Goal: Task Accomplishment & Management: Use online tool/utility

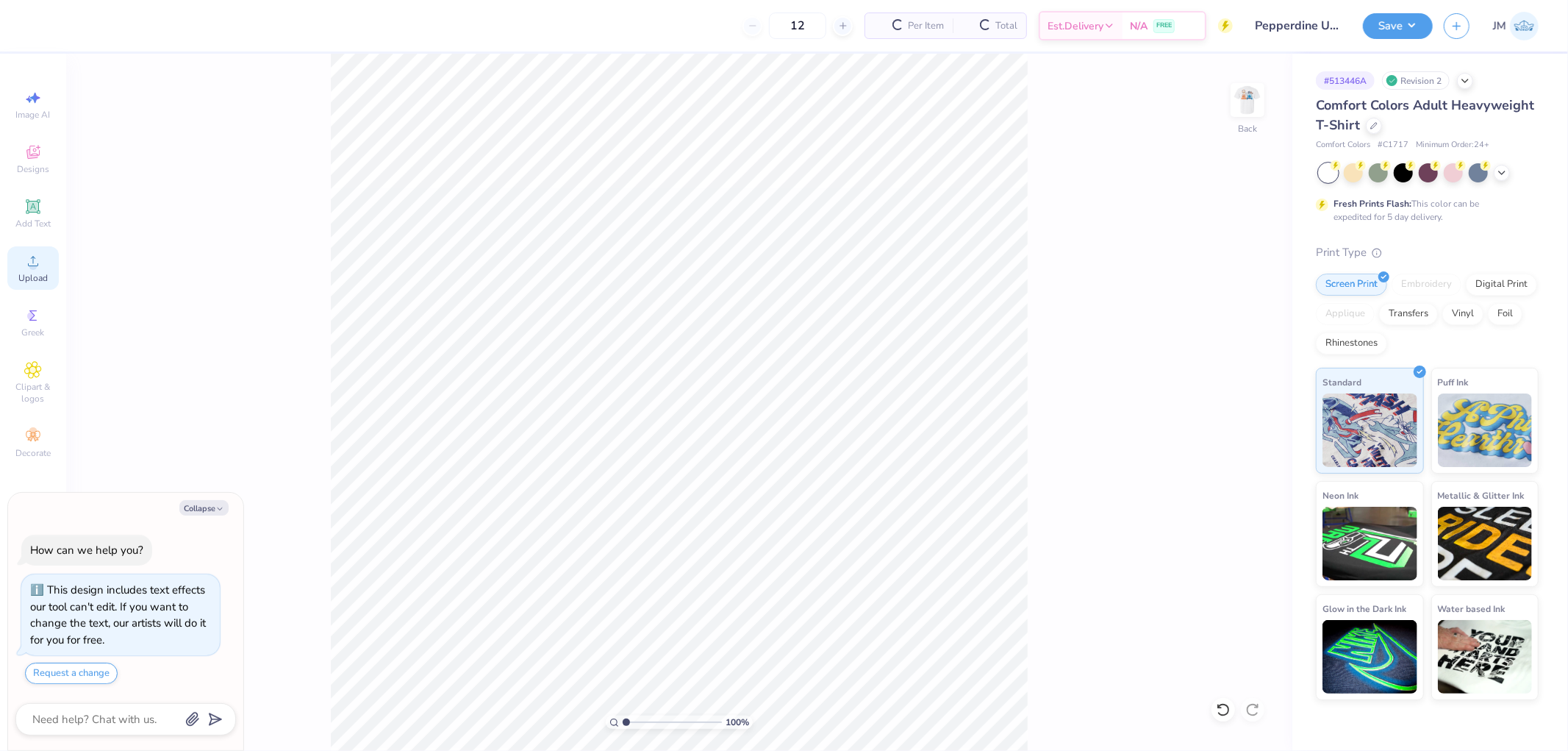
click at [18, 265] on div "Upload" at bounding box center [33, 268] width 51 height 44
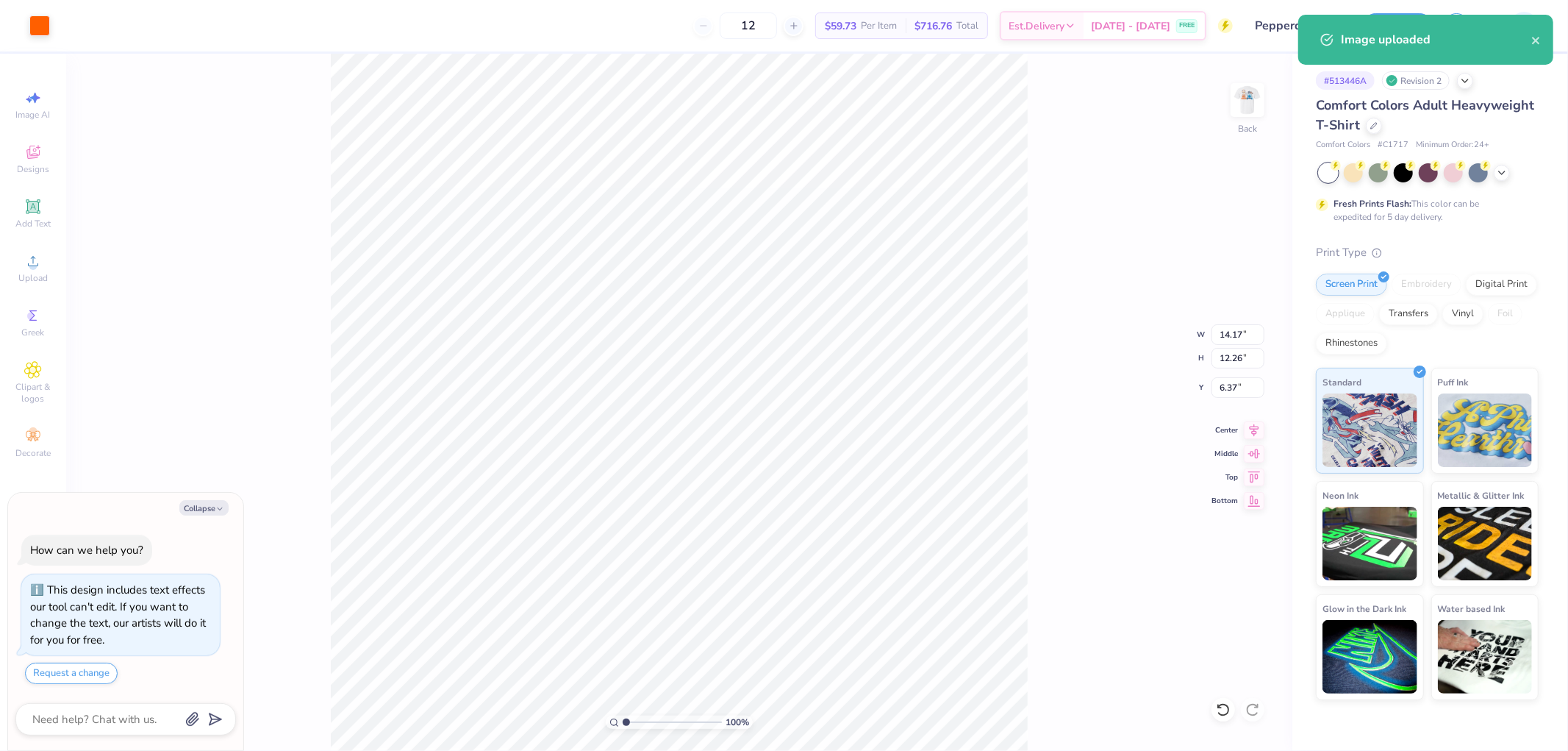
click at [1233, 318] on div "100 % Back W 14.17 14.17 " H 12.26 12.26 " Y 6.37 6.37 " Center Middle Top Bott…" at bounding box center [679, 402] width 1226 height 697
type textarea "x"
click at [1243, 335] on input "14.17" at bounding box center [1238, 335] width 53 height 20
type input "4"
type textarea "x"
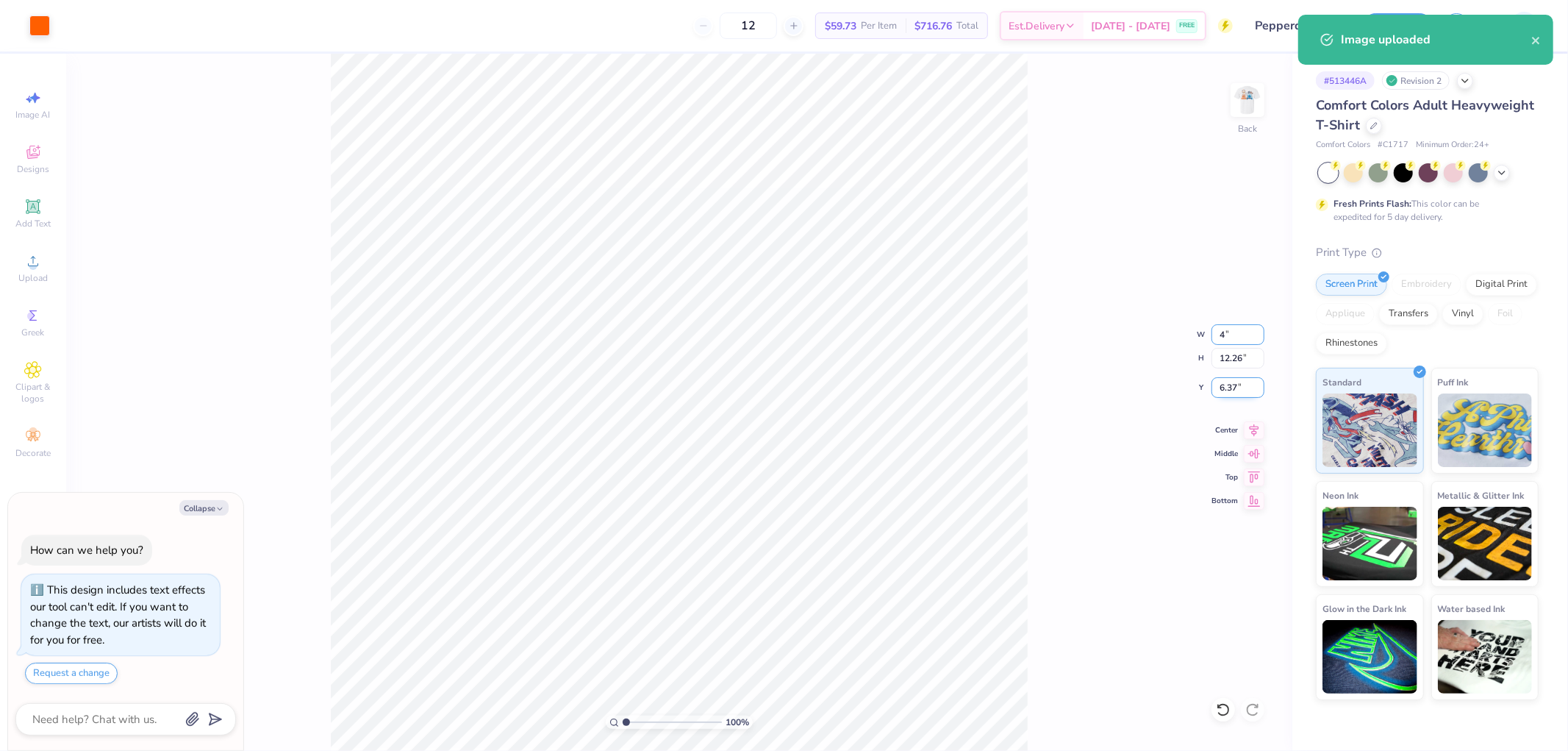
type input "4.00"
type input "3.46"
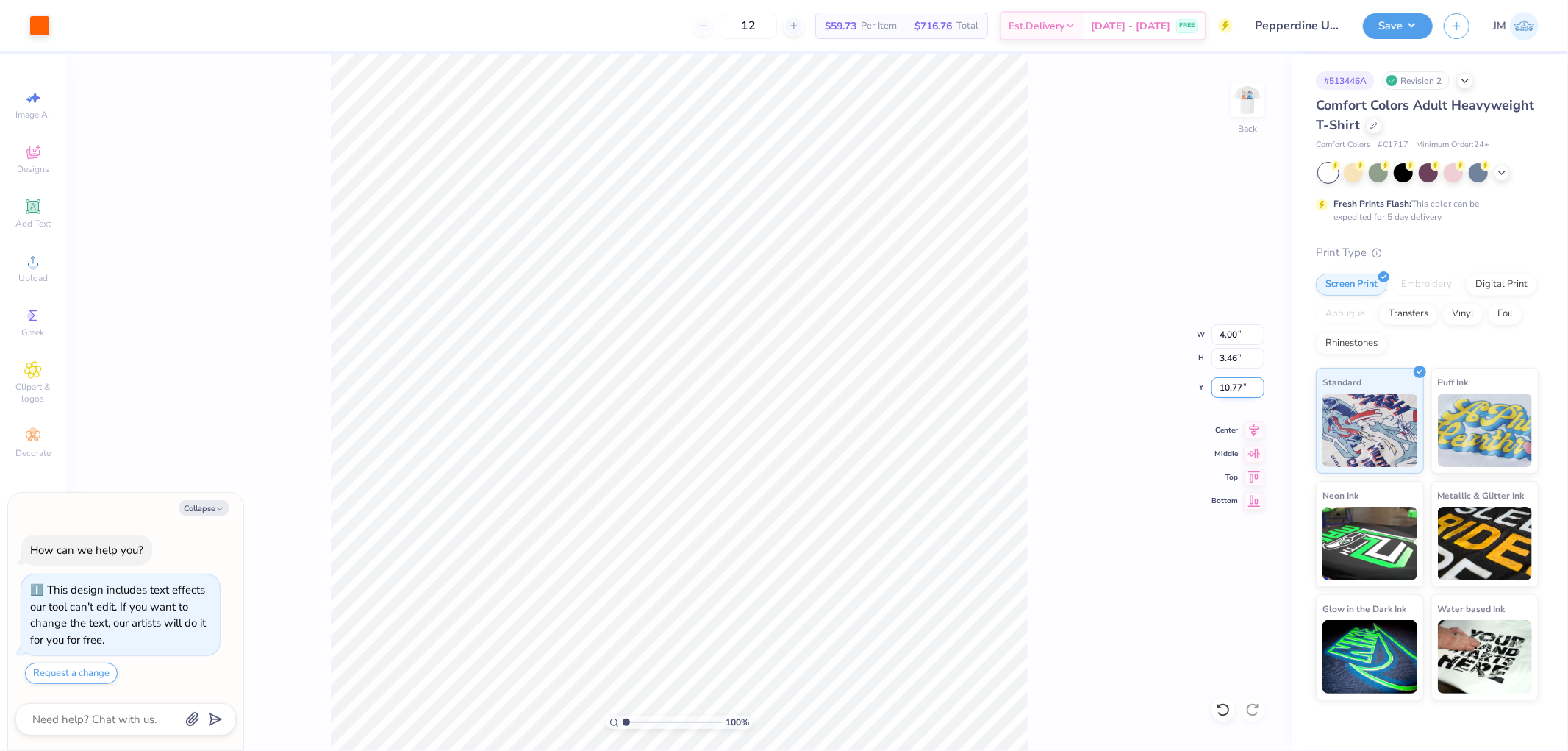
click at [1227, 397] on input "10.77" at bounding box center [1238, 387] width 53 height 20
type input "3"
type textarea "x"
type input "3.00"
click at [1243, 104] on img at bounding box center [1248, 100] width 59 height 59
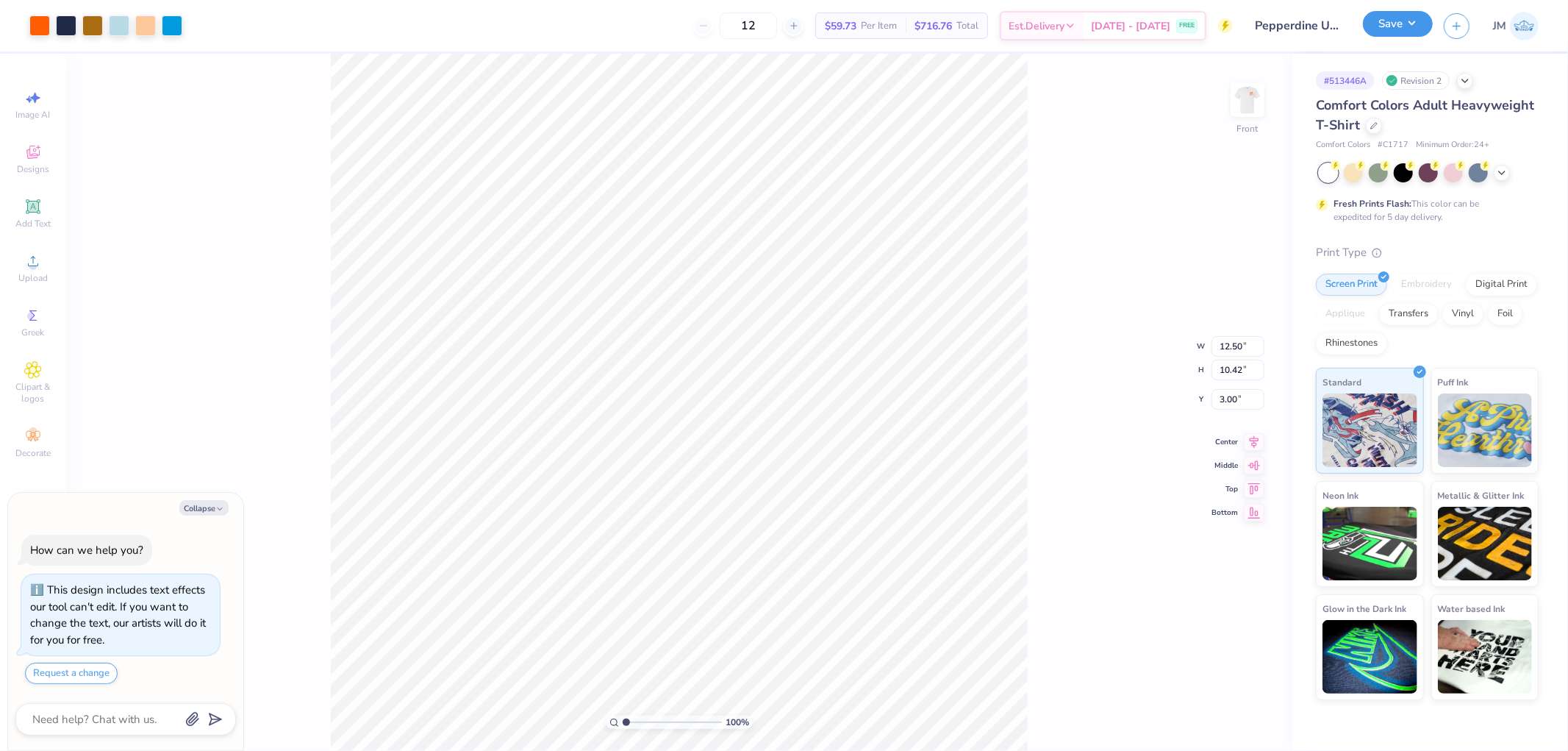
click at [1416, 19] on button "Save" at bounding box center [1397, 24] width 70 height 26
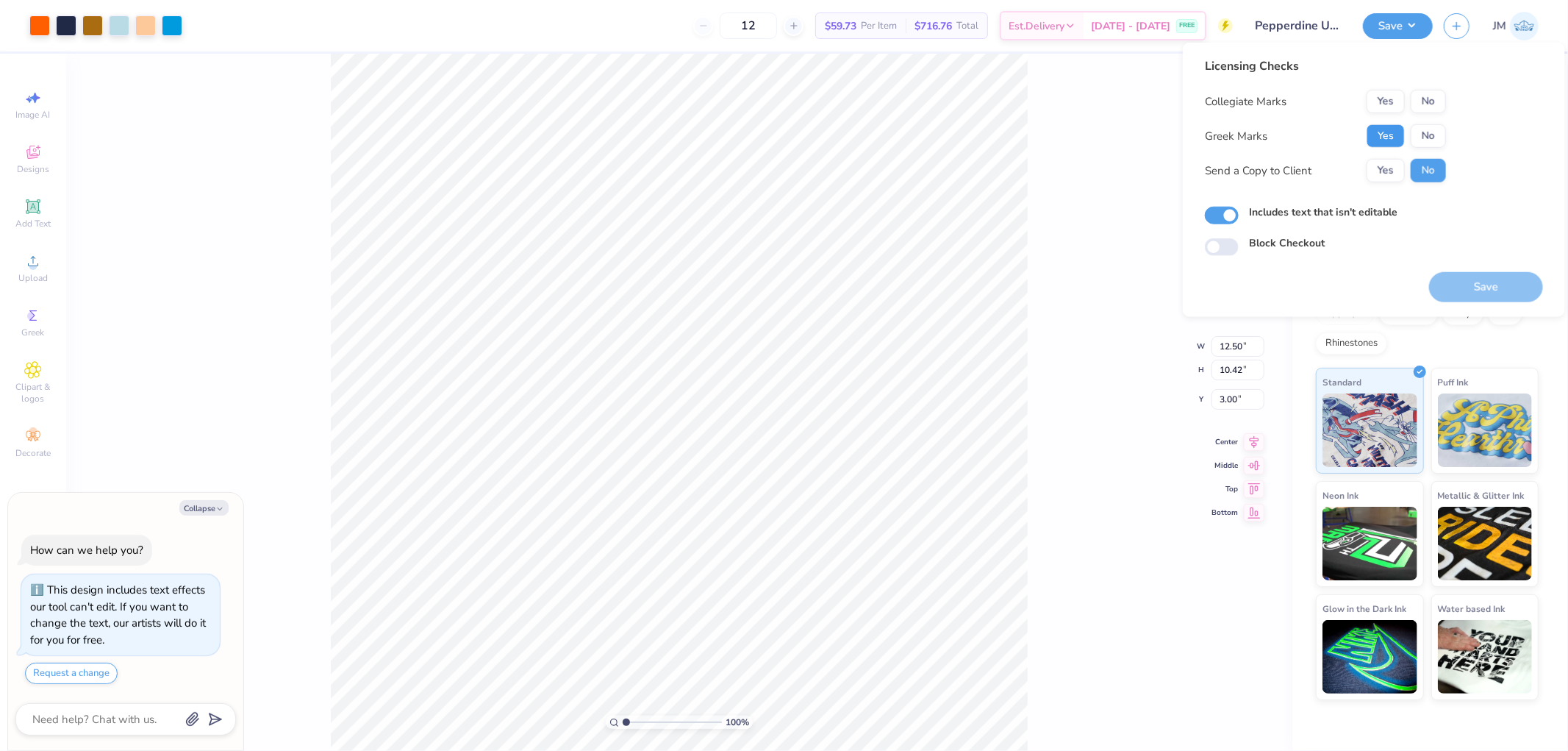
click at [1388, 137] on button "Yes" at bounding box center [1385, 136] width 38 height 24
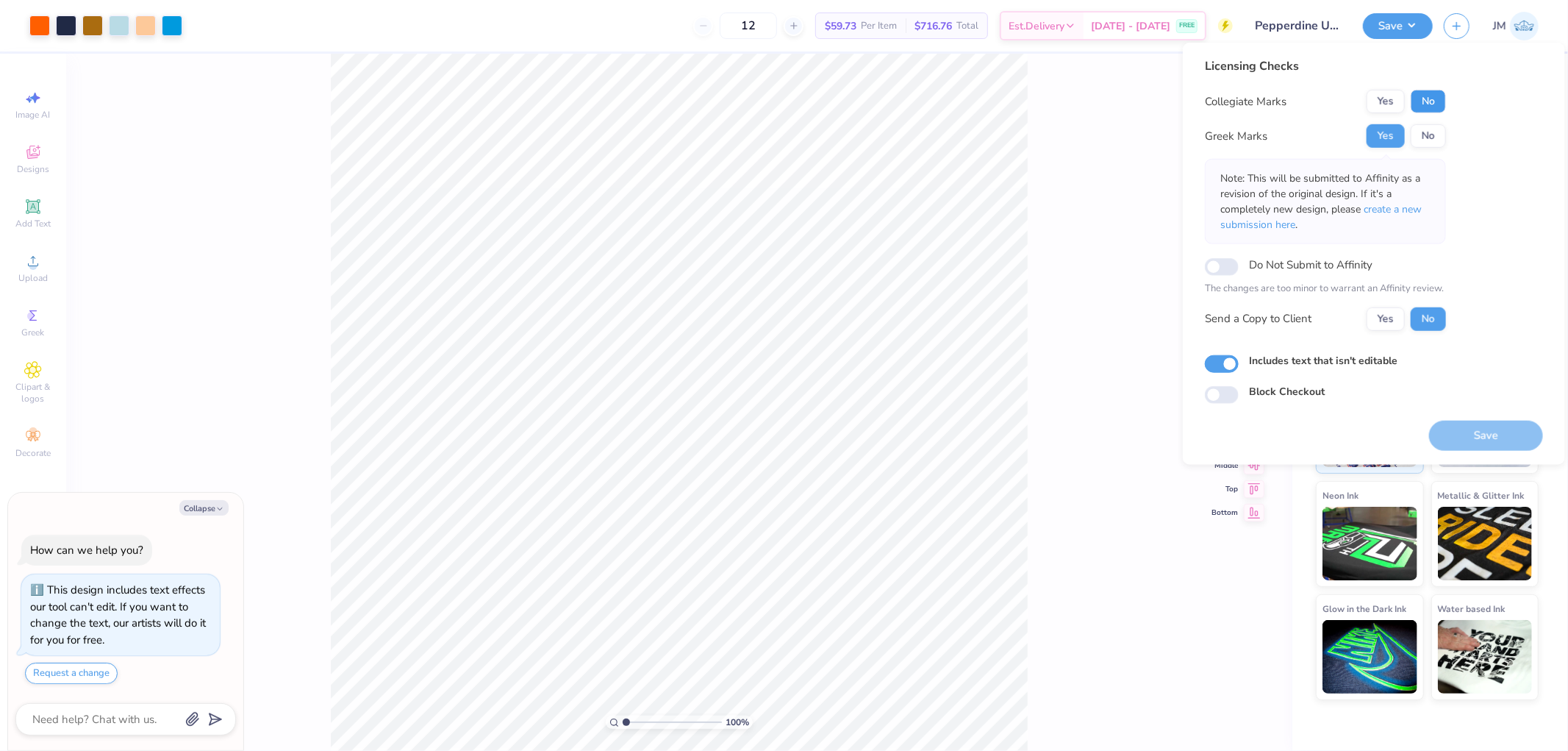
click at [1429, 92] on button "No" at bounding box center [1428, 102] width 35 height 24
click at [1393, 203] on span "create a new submission here" at bounding box center [1321, 216] width 202 height 29
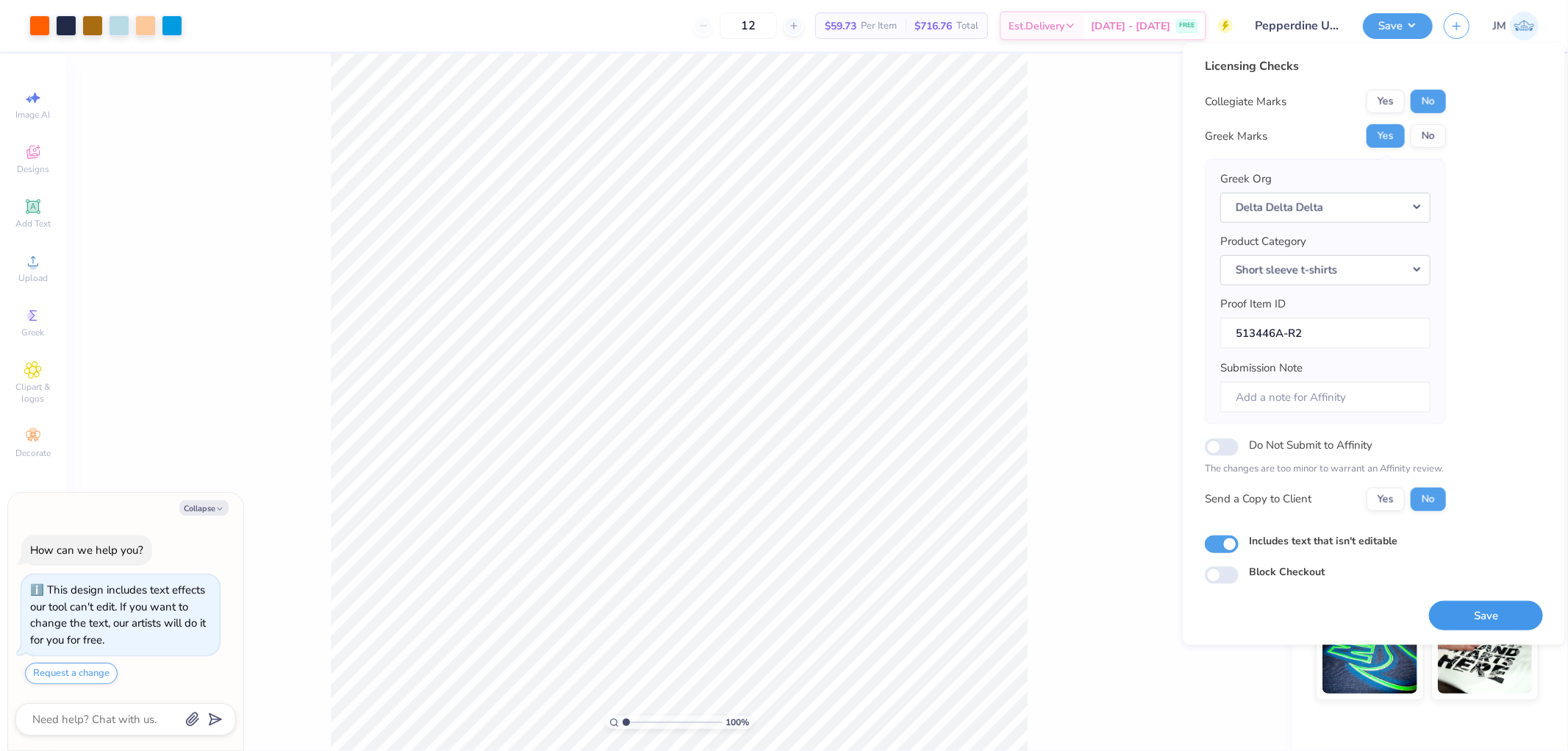
click at [1507, 617] on button "Save" at bounding box center [1486, 615] width 114 height 30
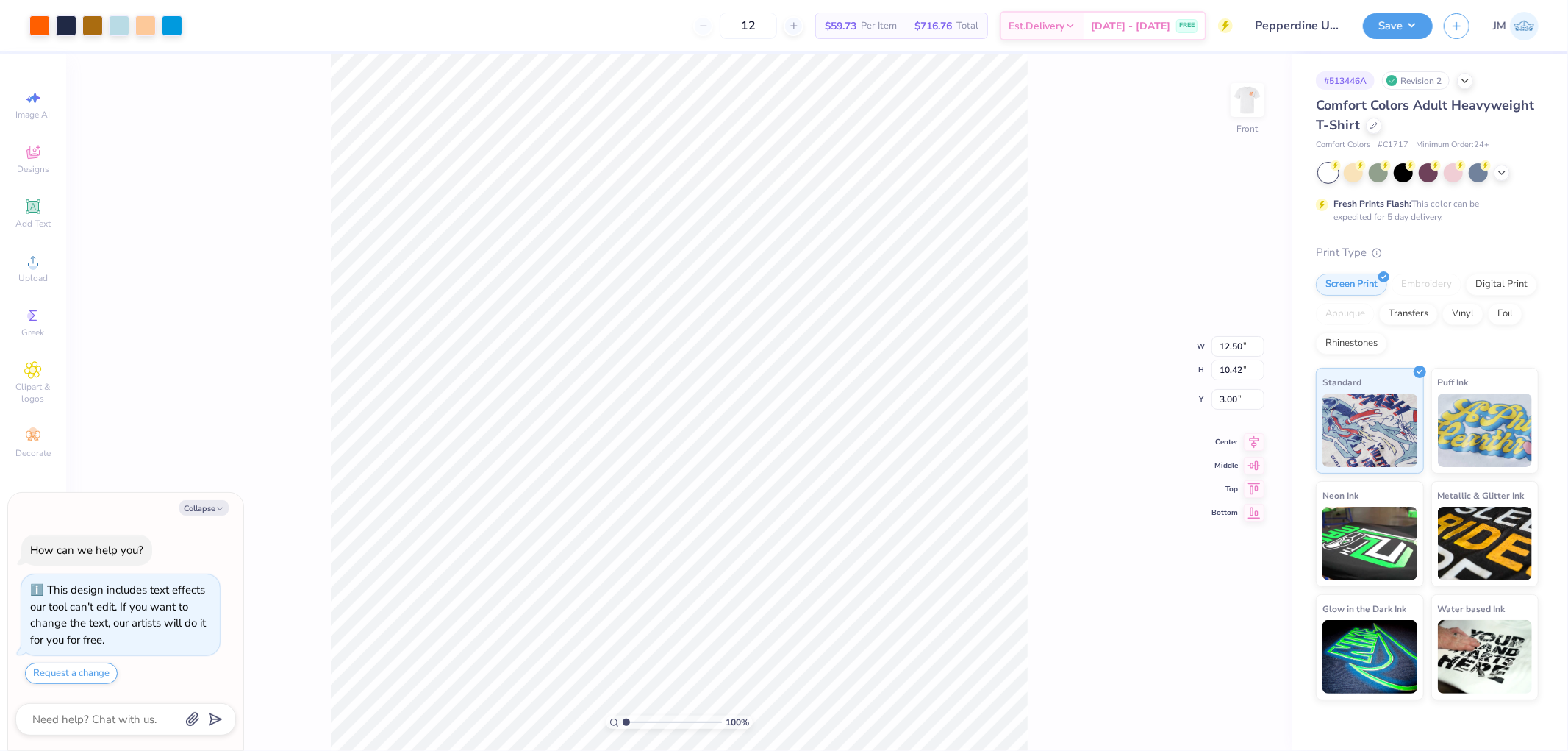
type textarea "x"
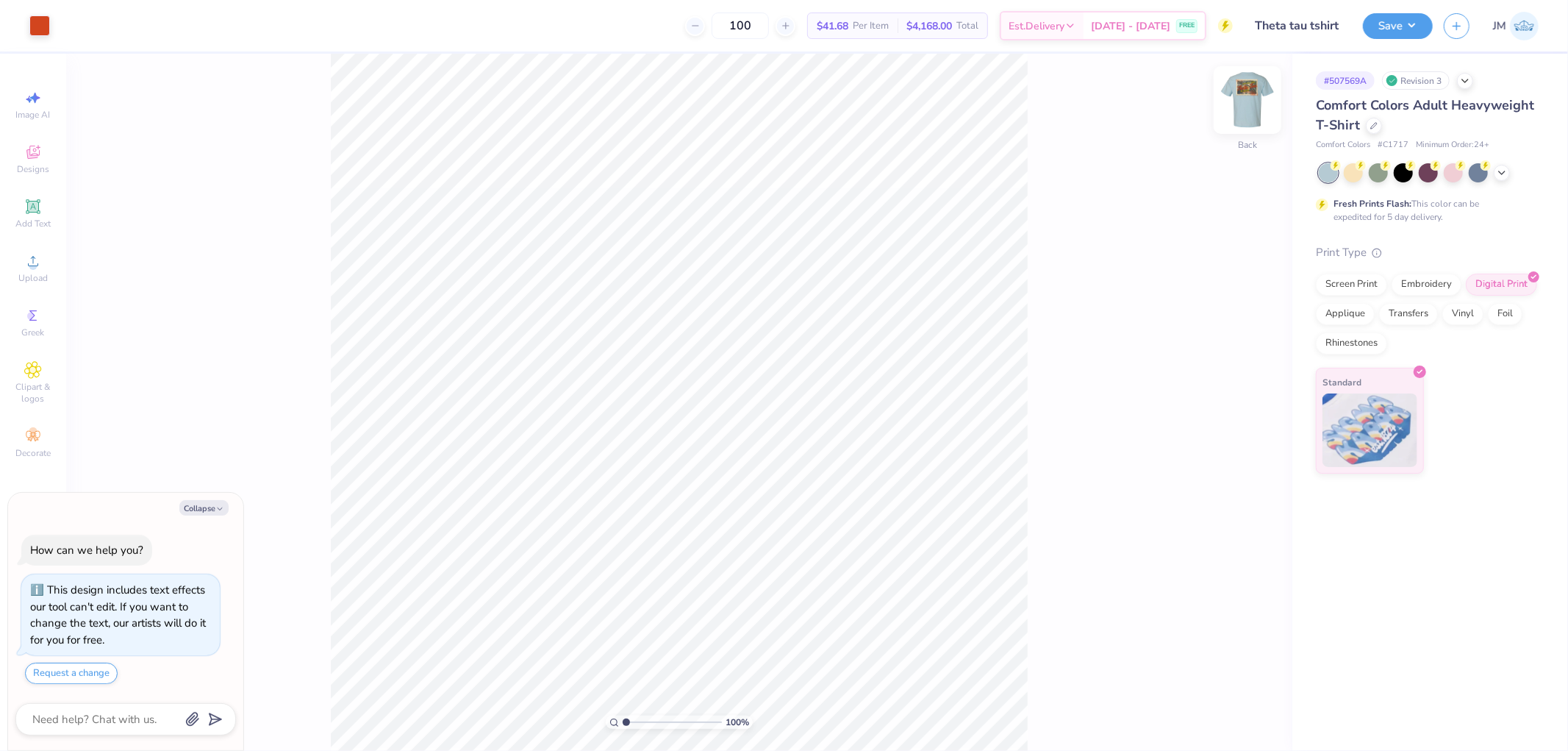
click at [1253, 85] on img at bounding box center [1248, 100] width 59 height 59
type textarea "x"
type input "5.1061462902122"
type textarea "x"
type input "1"
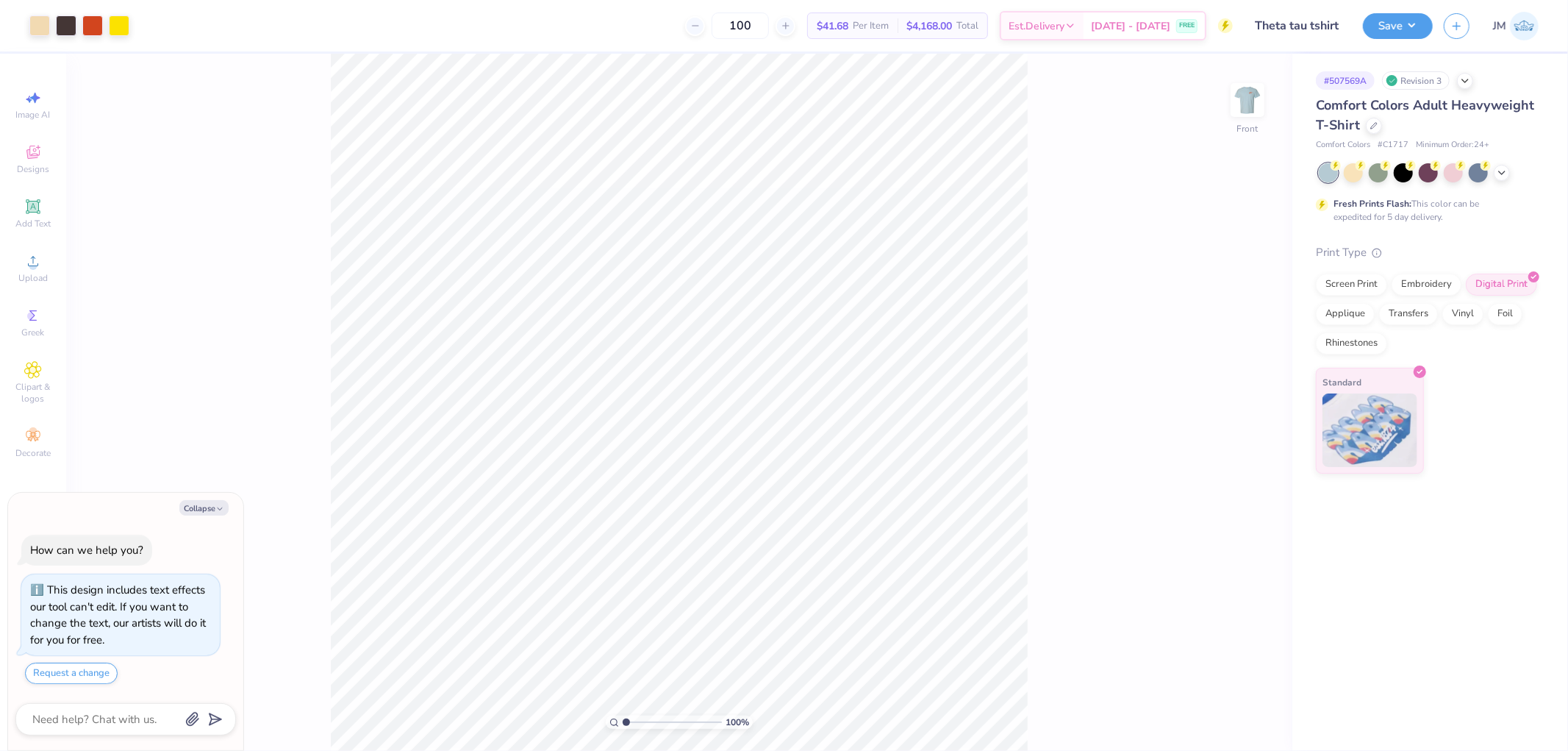
click at [1027, 231] on div "100 % Front" at bounding box center [679, 402] width 1226 height 697
click at [1412, 24] on button "Save" at bounding box center [1397, 24] width 70 height 26
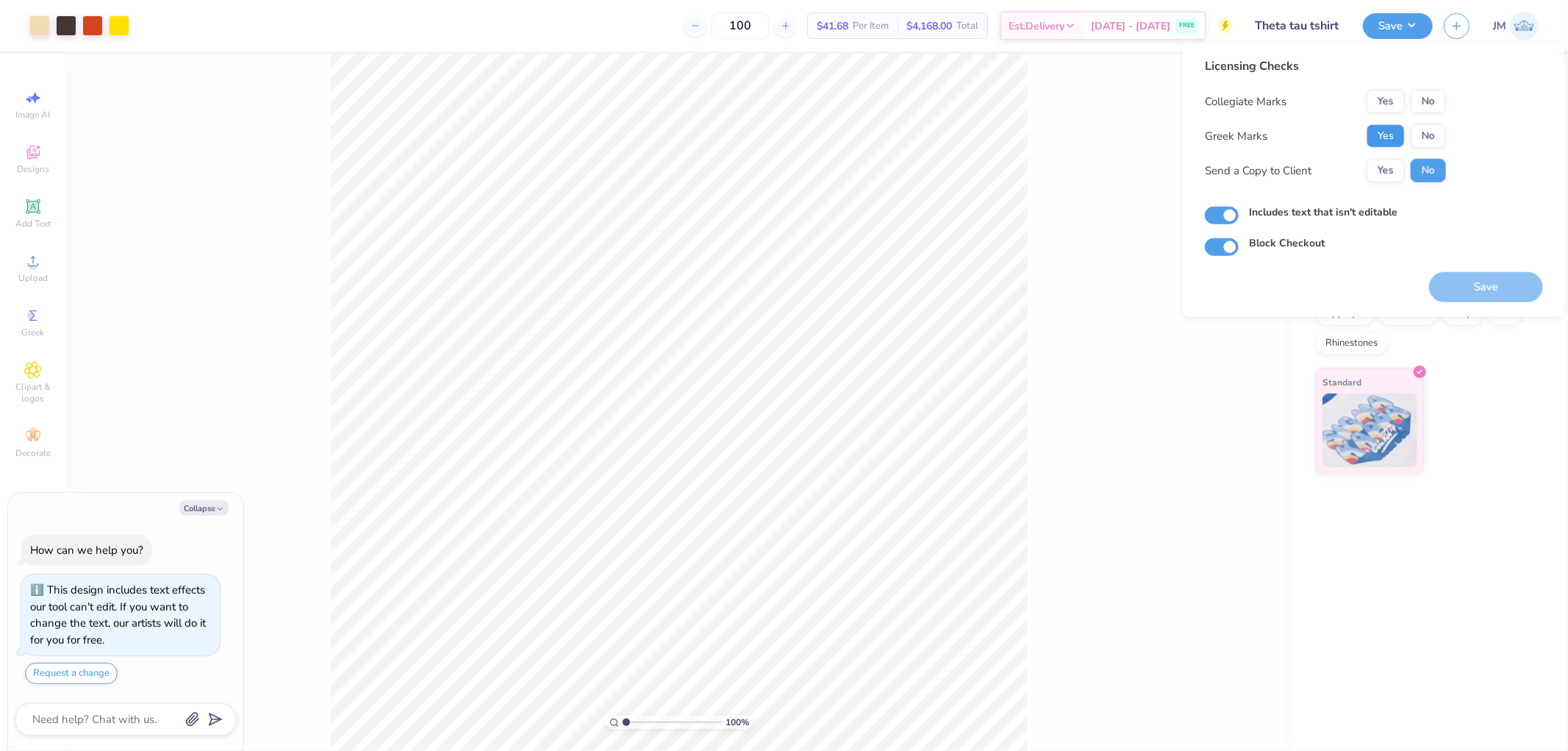
click at [1390, 125] on button "Yes" at bounding box center [1385, 136] width 38 height 24
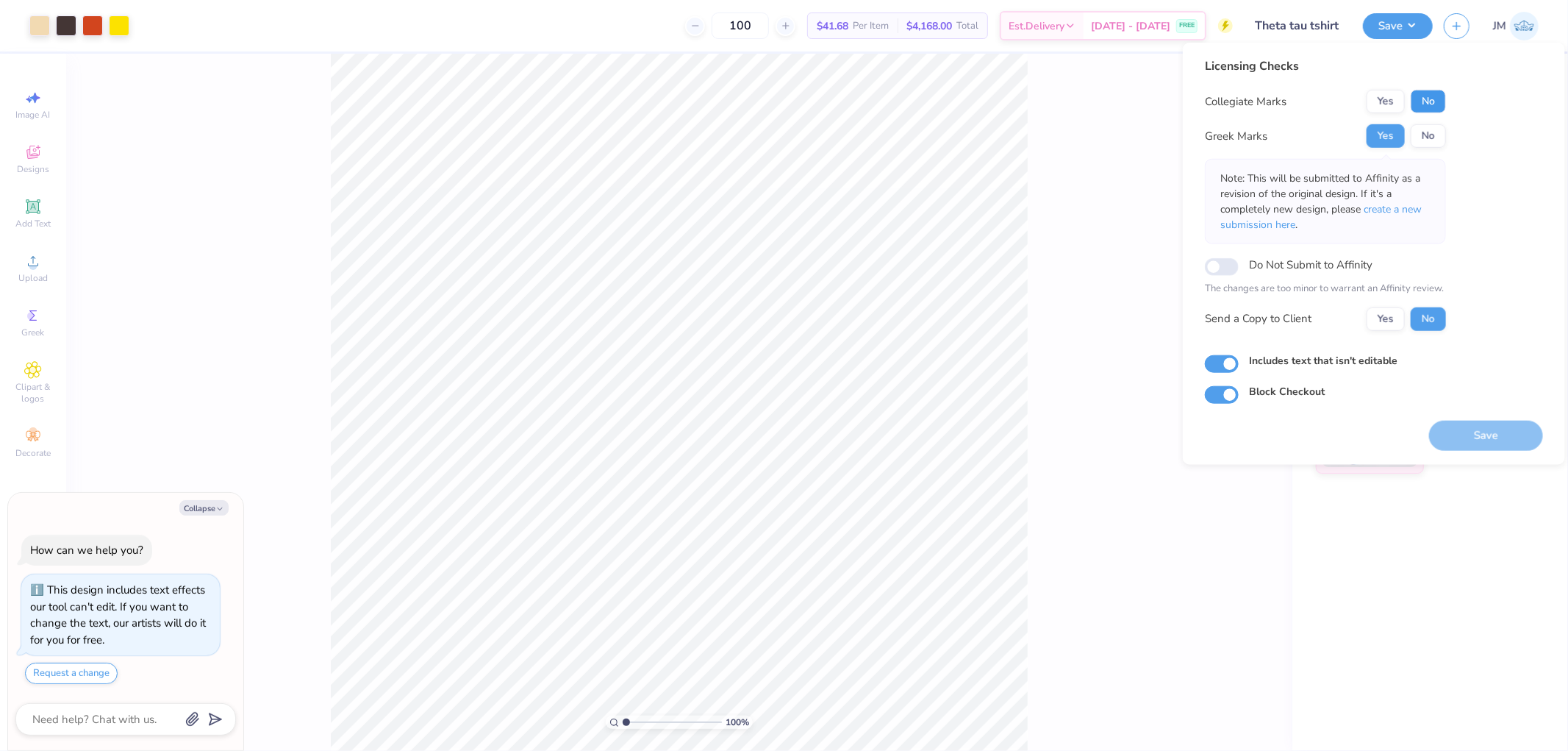
click at [1437, 97] on button "No" at bounding box center [1428, 102] width 35 height 24
click at [1098, 538] on div "100 % Front" at bounding box center [679, 402] width 1226 height 697
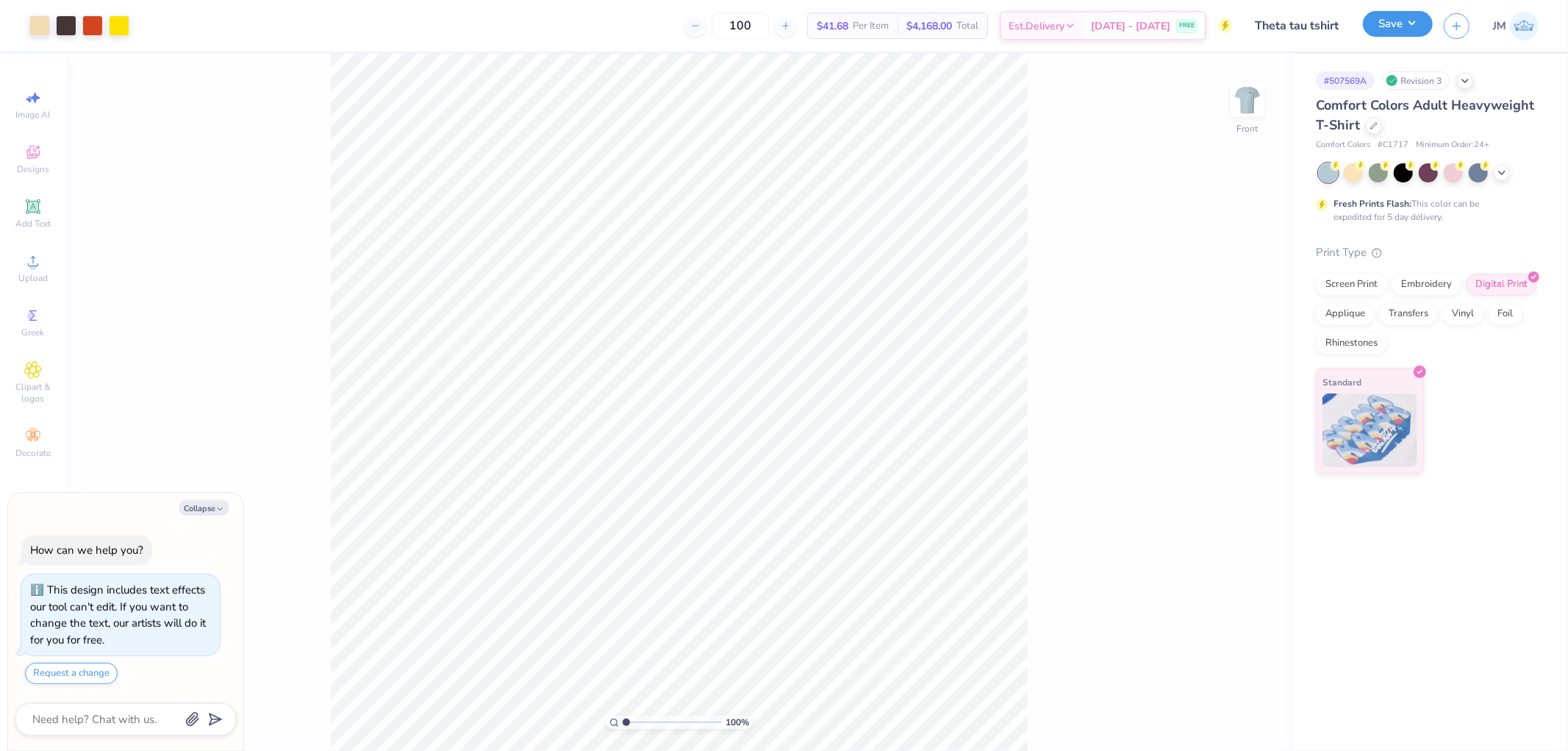
click at [1418, 26] on button "Save" at bounding box center [1397, 24] width 70 height 26
type textarea "x"
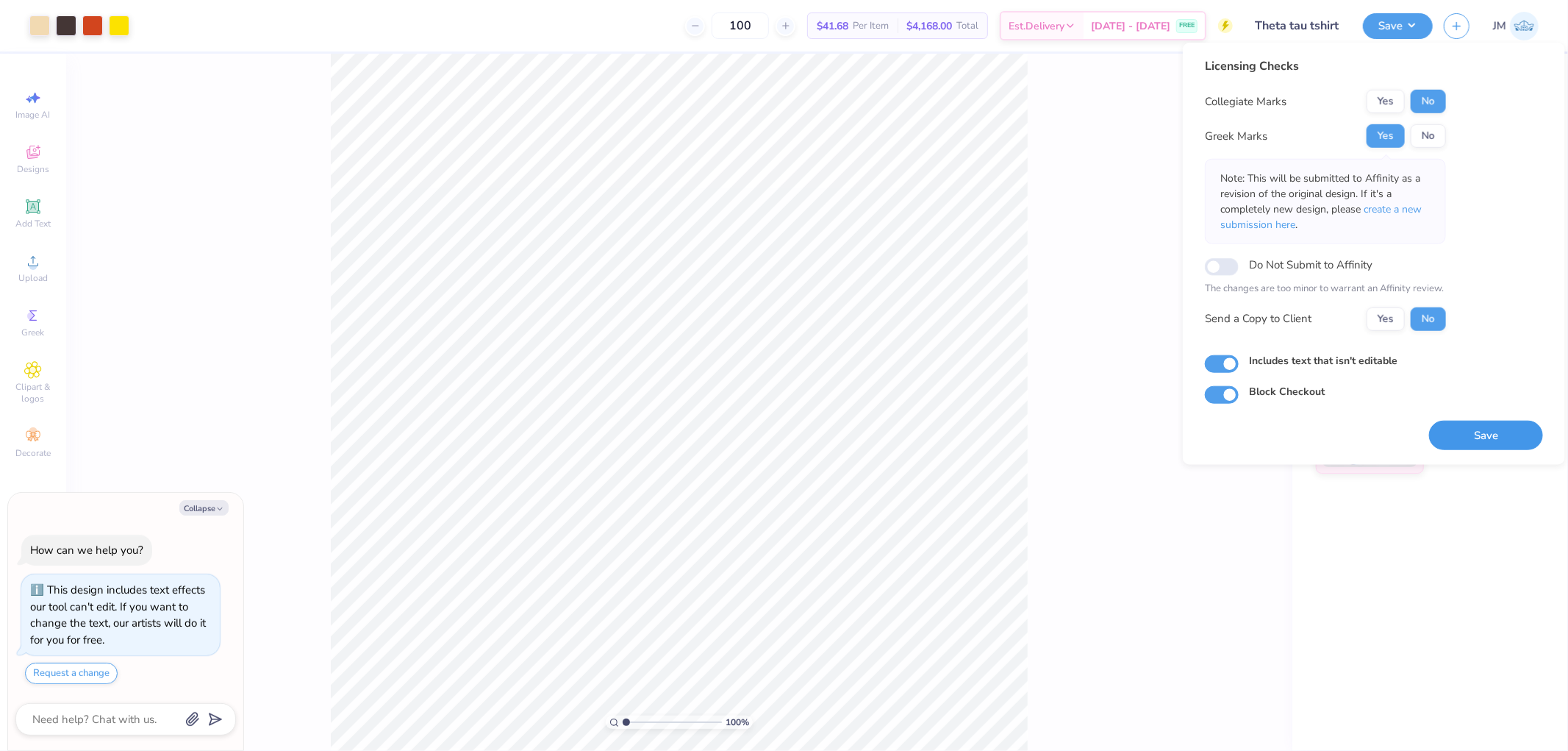
click at [1476, 425] on button "Save" at bounding box center [1486, 435] width 114 height 30
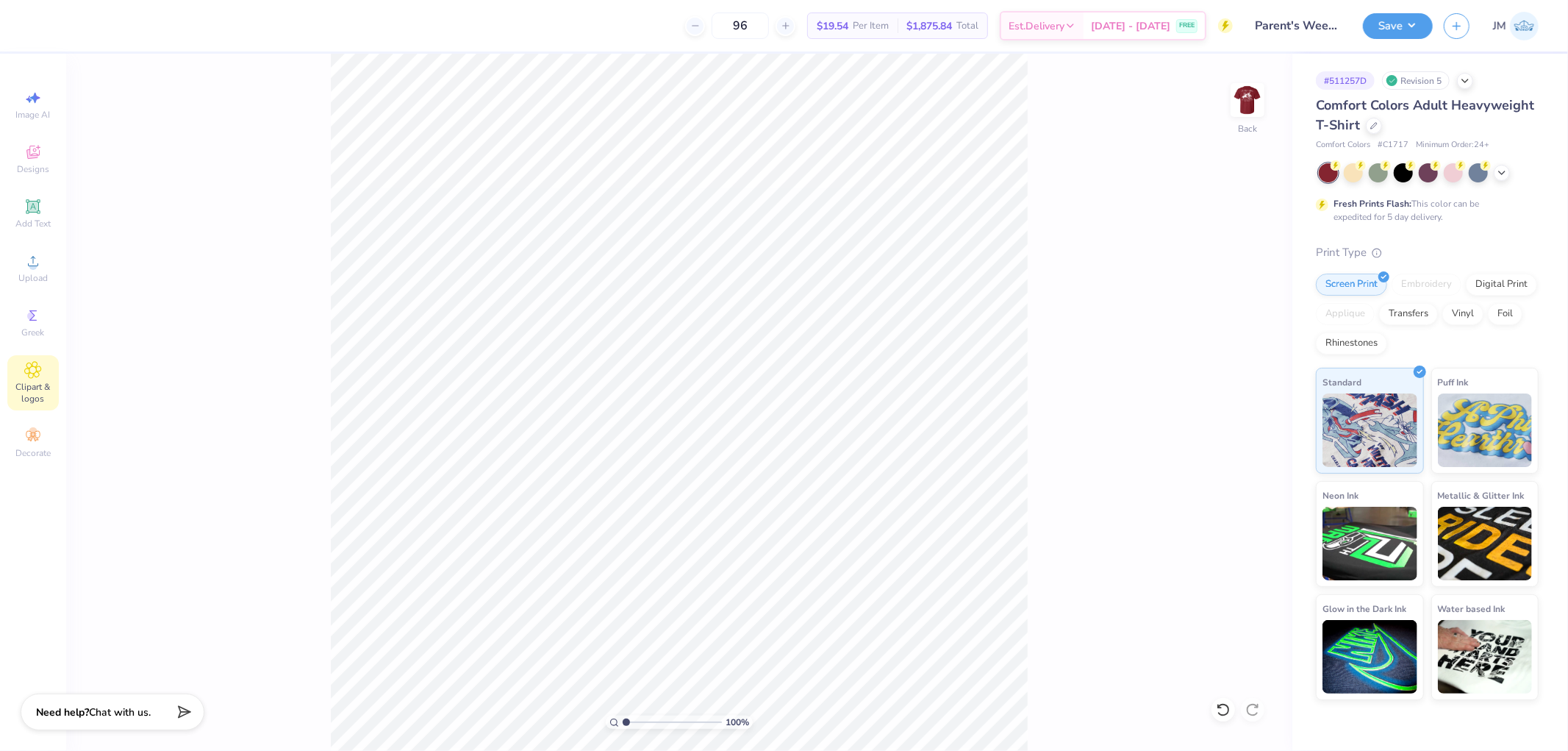
click at [32, 405] on span "Clipart & logos" at bounding box center [33, 393] width 51 height 24
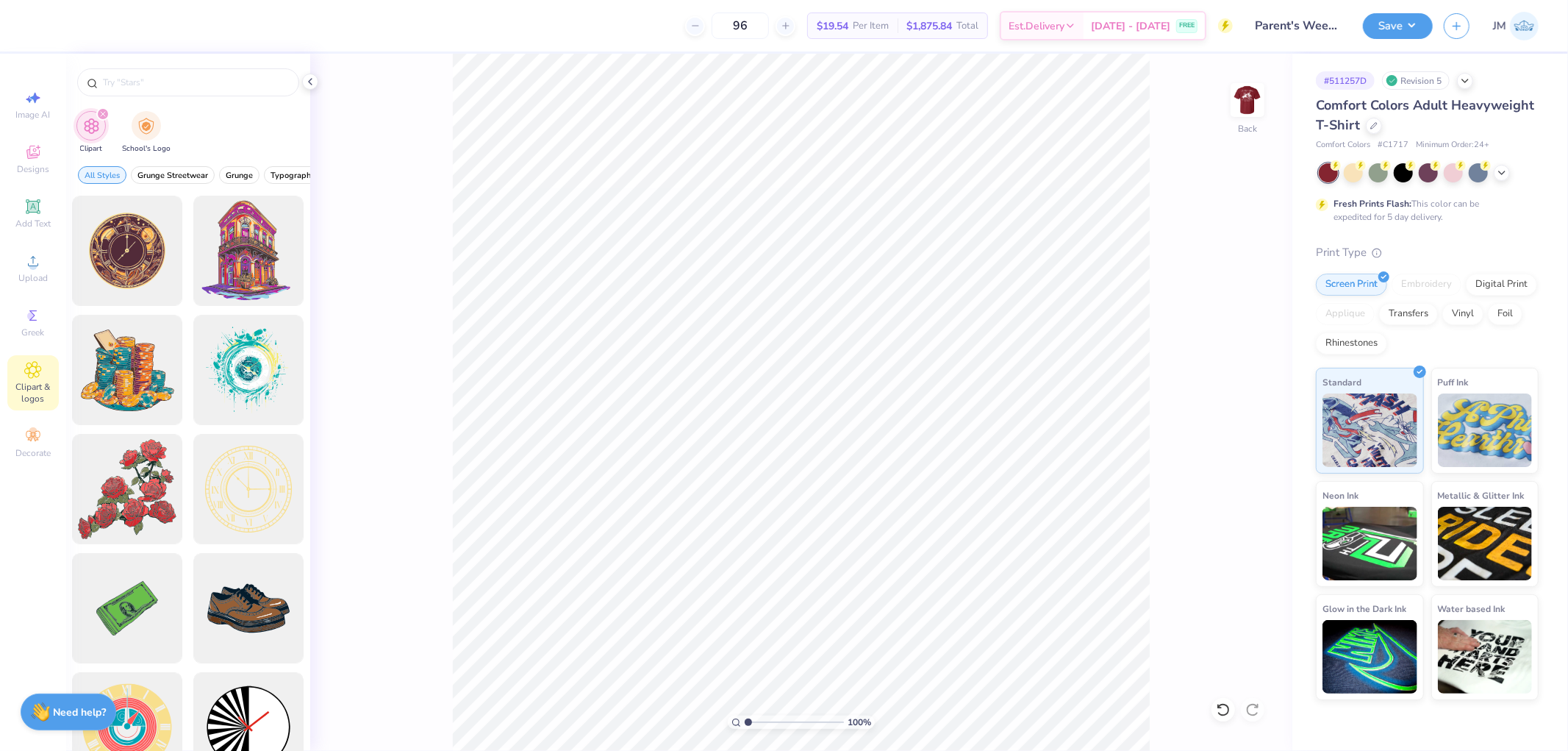
click at [29, 366] on icon at bounding box center [33, 369] width 17 height 18
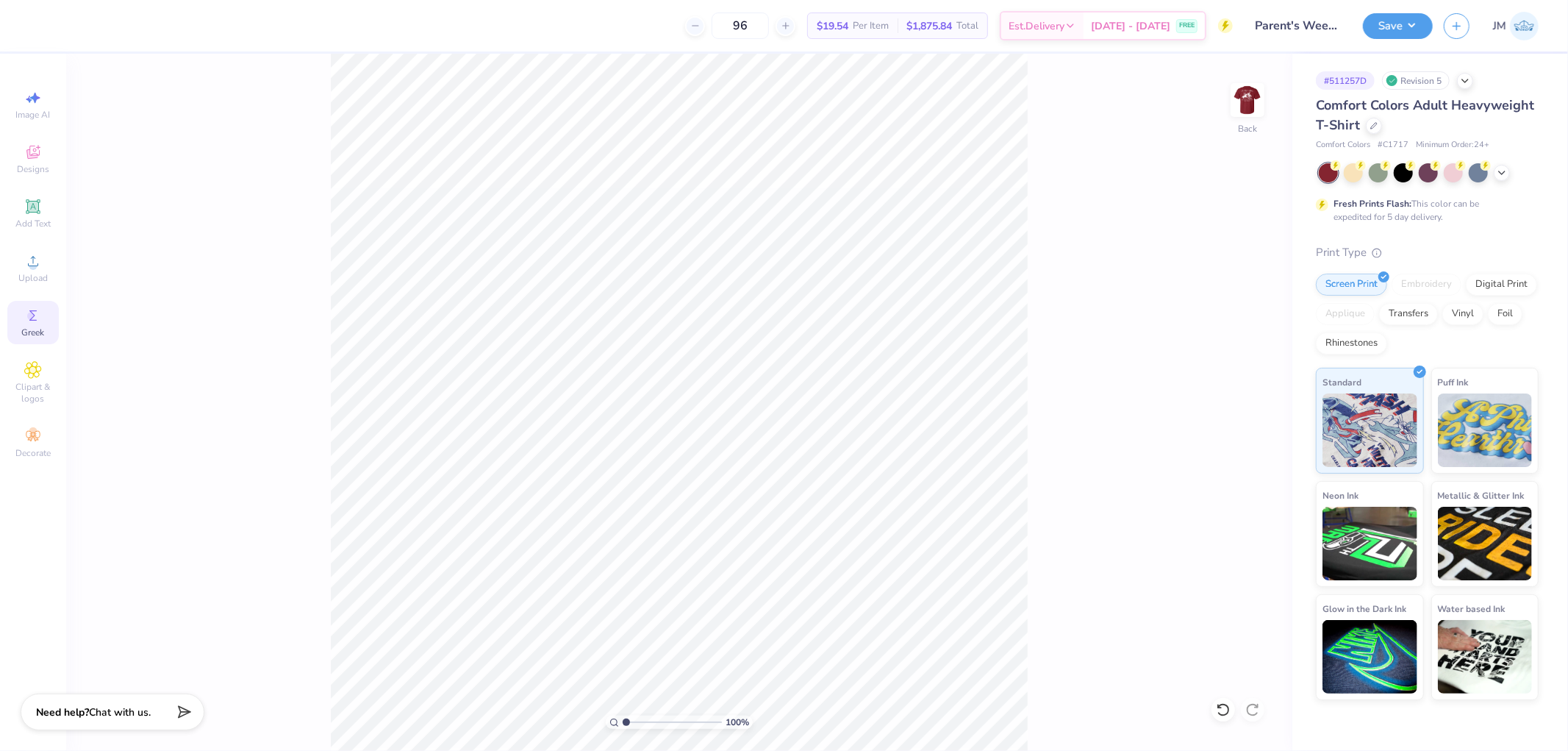
click at [33, 319] on circle at bounding box center [31, 316] width 8 height 8
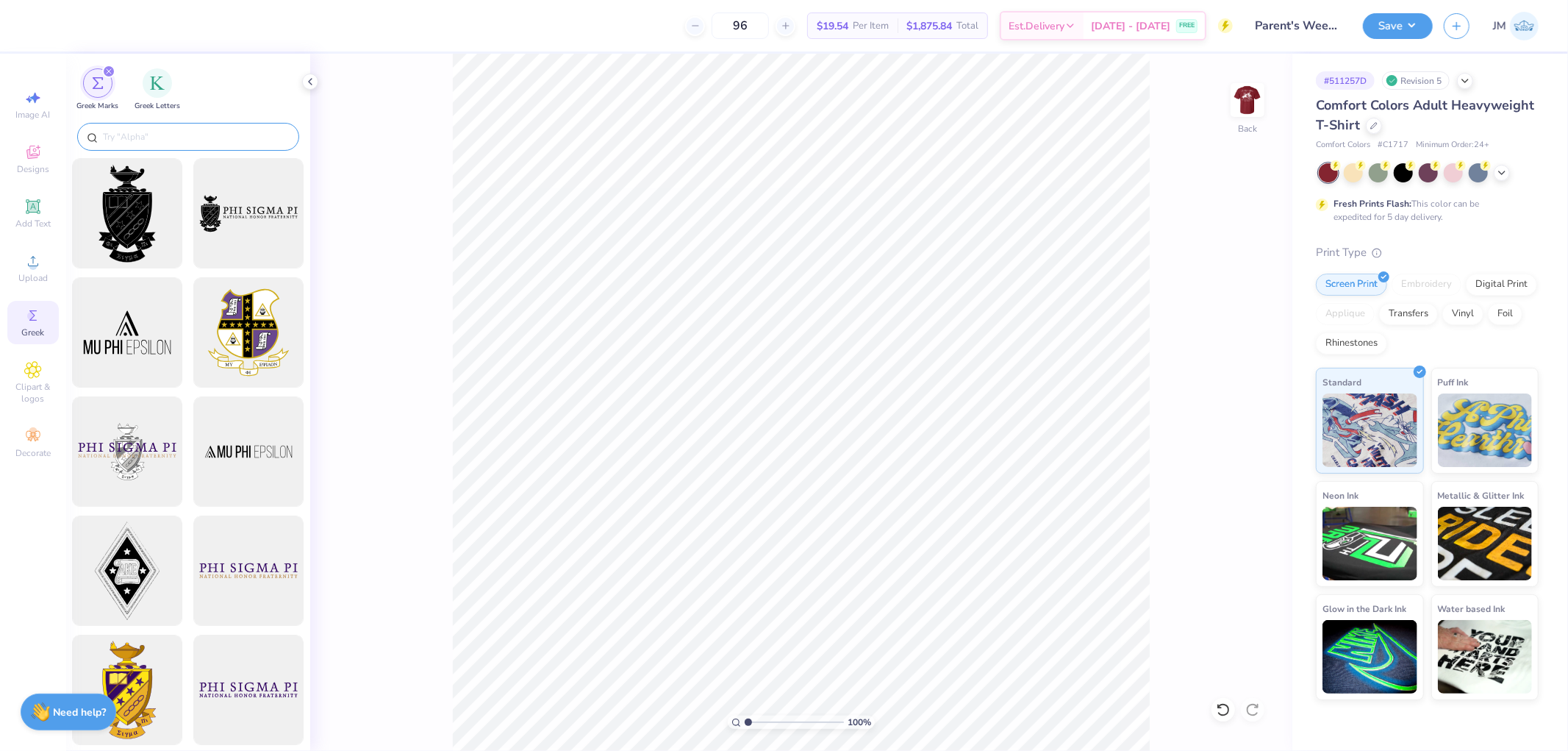
click at [226, 144] on div at bounding box center [188, 136] width 222 height 28
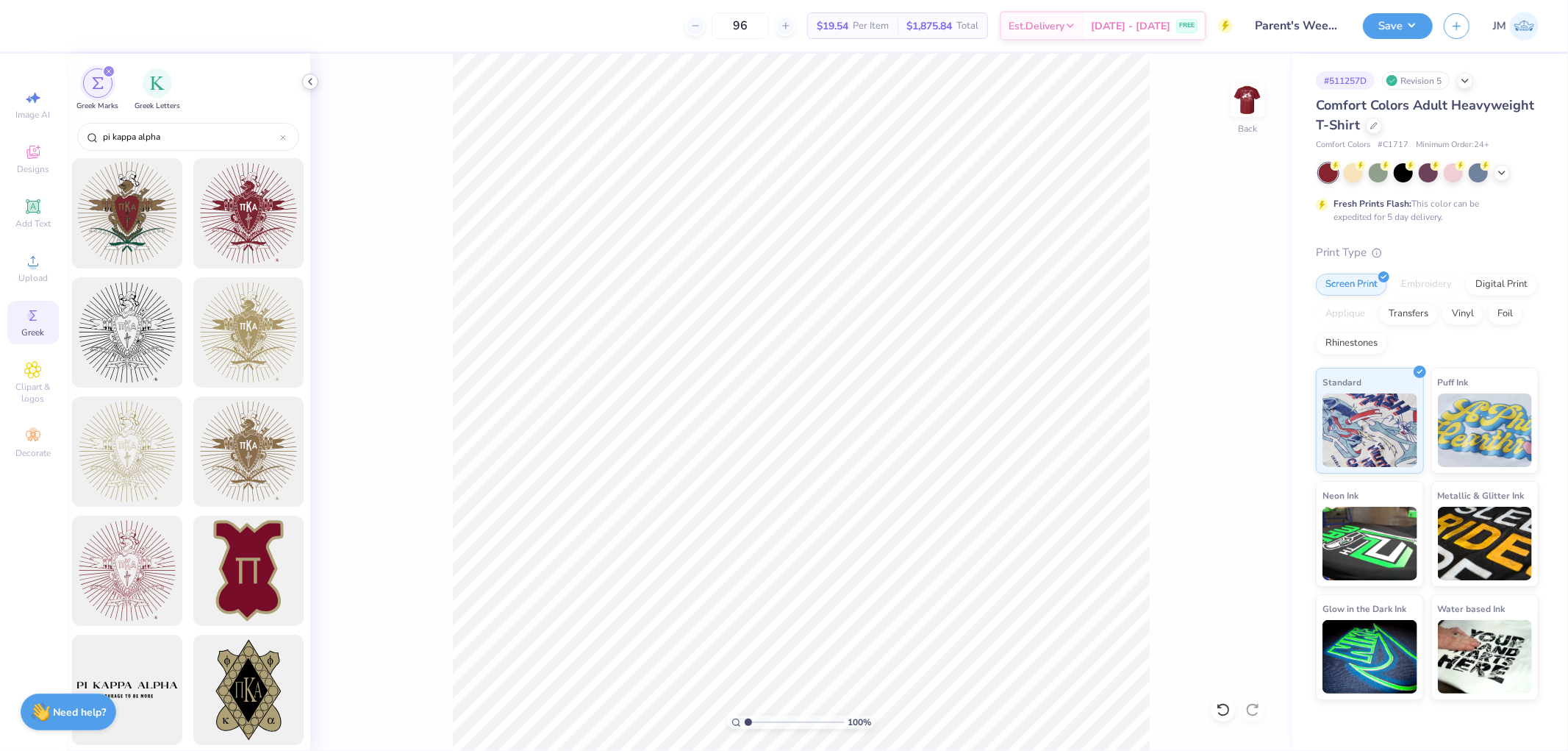
type input "pi kappa alpha"
click at [304, 81] on icon at bounding box center [310, 82] width 12 height 12
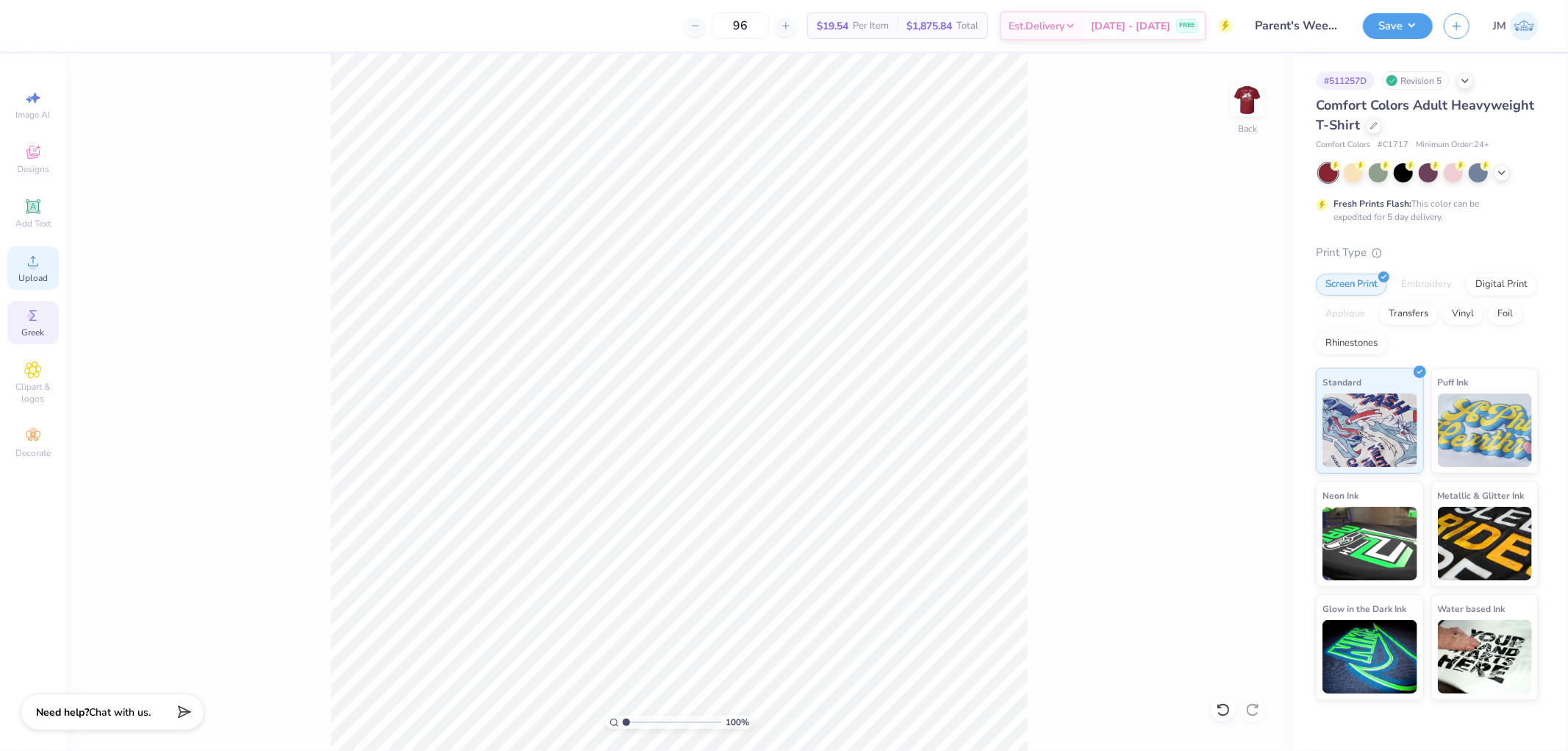
click at [39, 253] on icon at bounding box center [33, 261] width 18 height 18
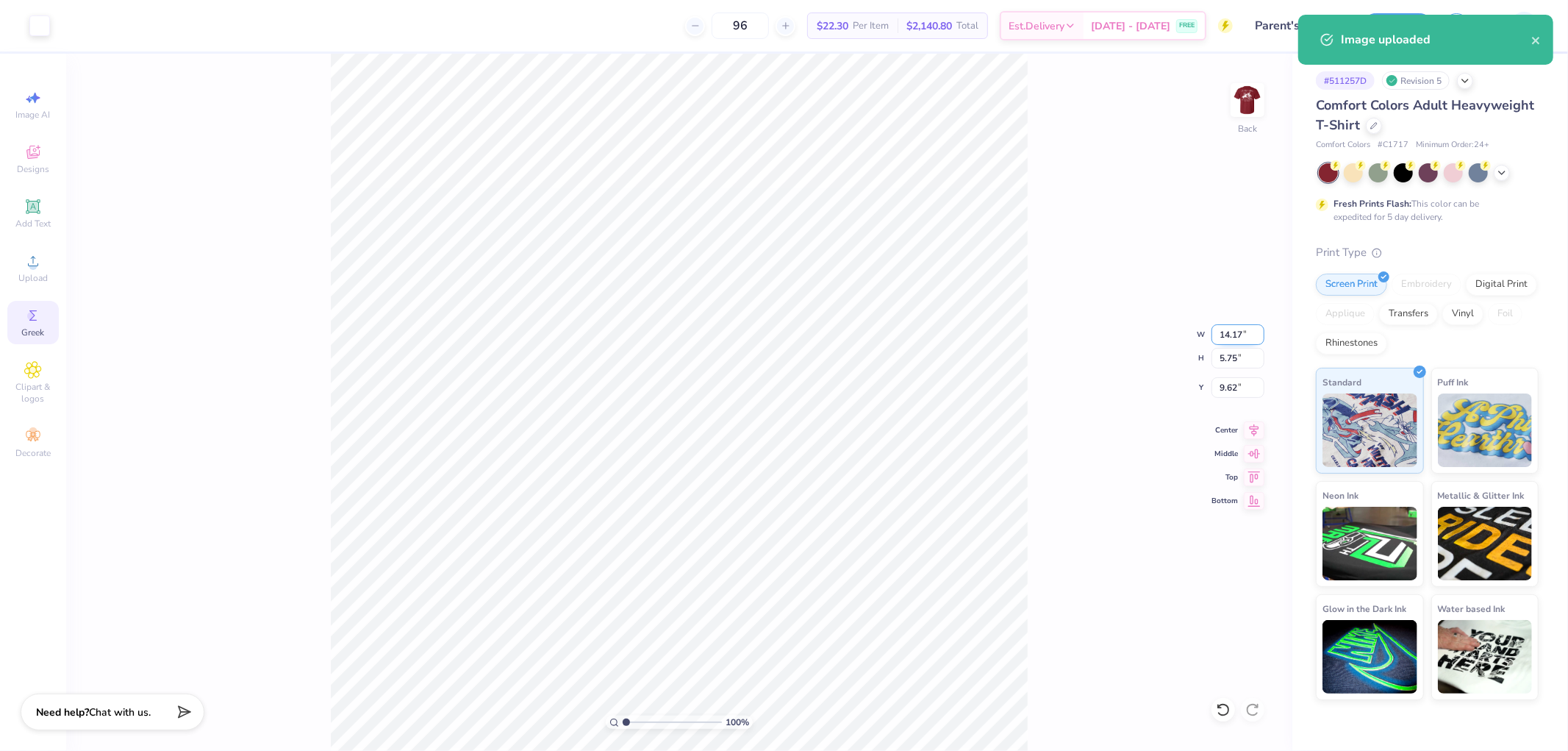
click at [1233, 340] on input "14.17" at bounding box center [1238, 335] width 53 height 20
type input "3.50"
type input "1.42"
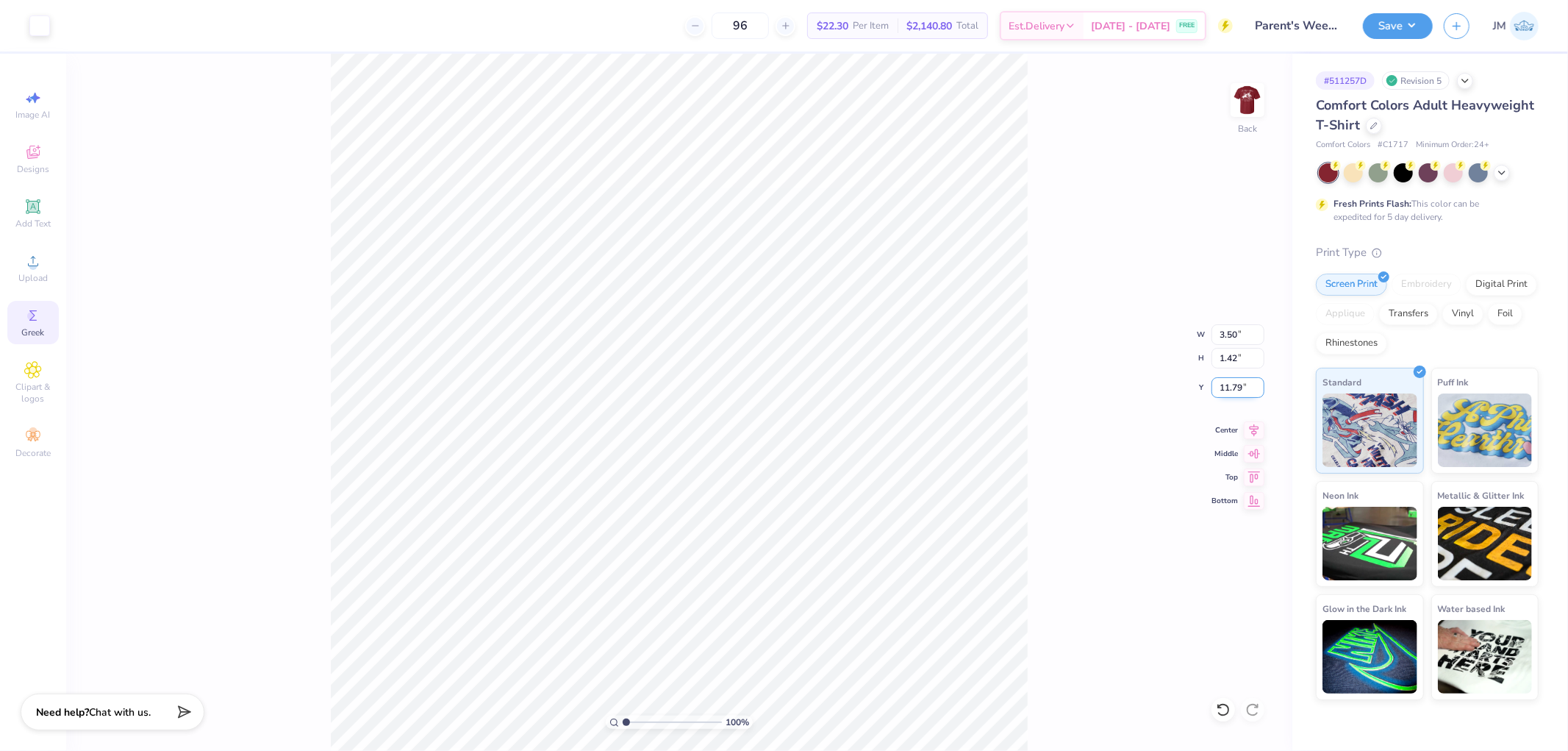
click at [1229, 383] on input "11.79" at bounding box center [1238, 387] width 53 height 20
type input "3.00"
click at [1237, 101] on img at bounding box center [1248, 100] width 59 height 59
click at [884, 511] on div "100 % Front" at bounding box center [679, 402] width 1226 height 697
type input "1"
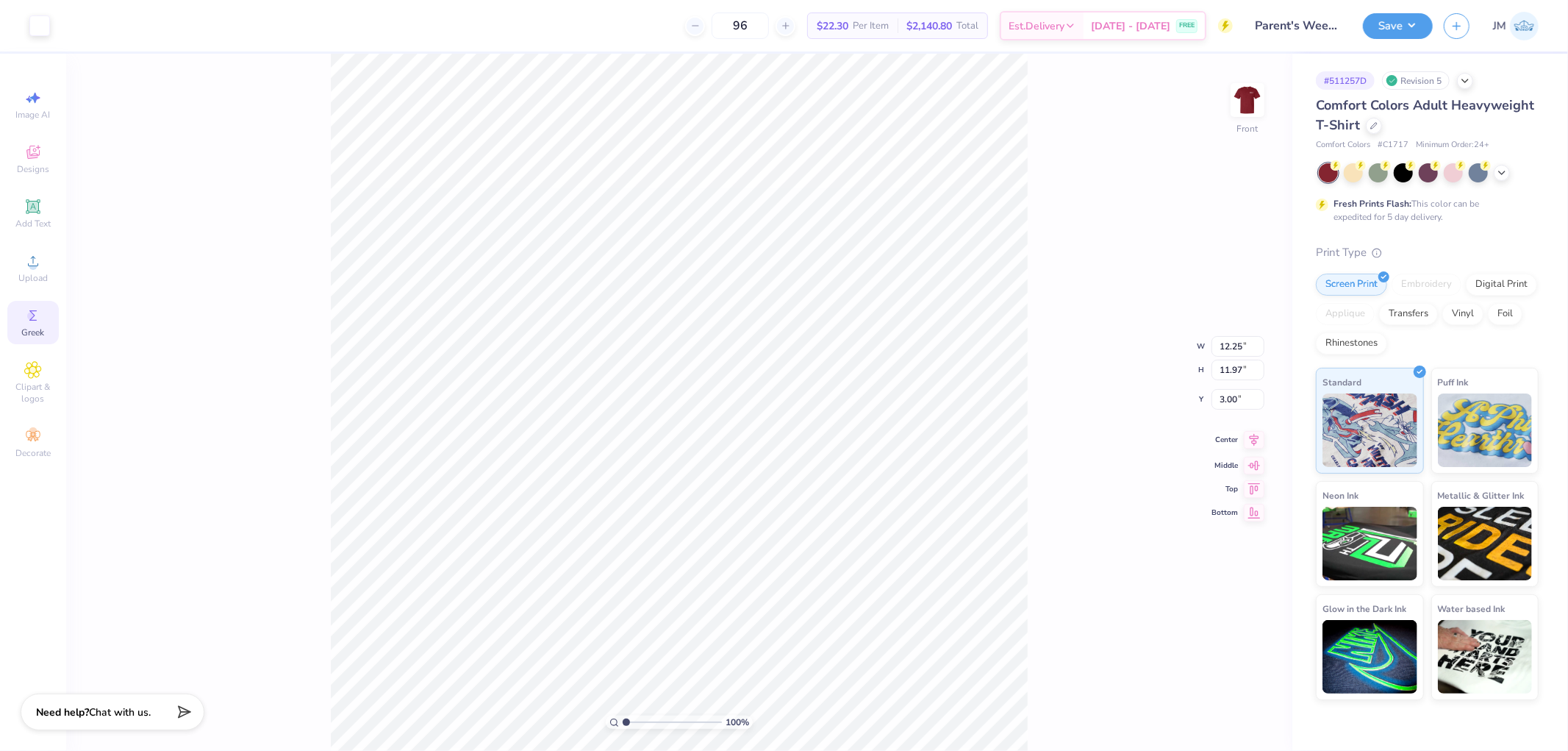
click at [1258, 435] on icon at bounding box center [1254, 439] width 20 height 18
click at [1418, 26] on button "Save" at bounding box center [1397, 24] width 70 height 26
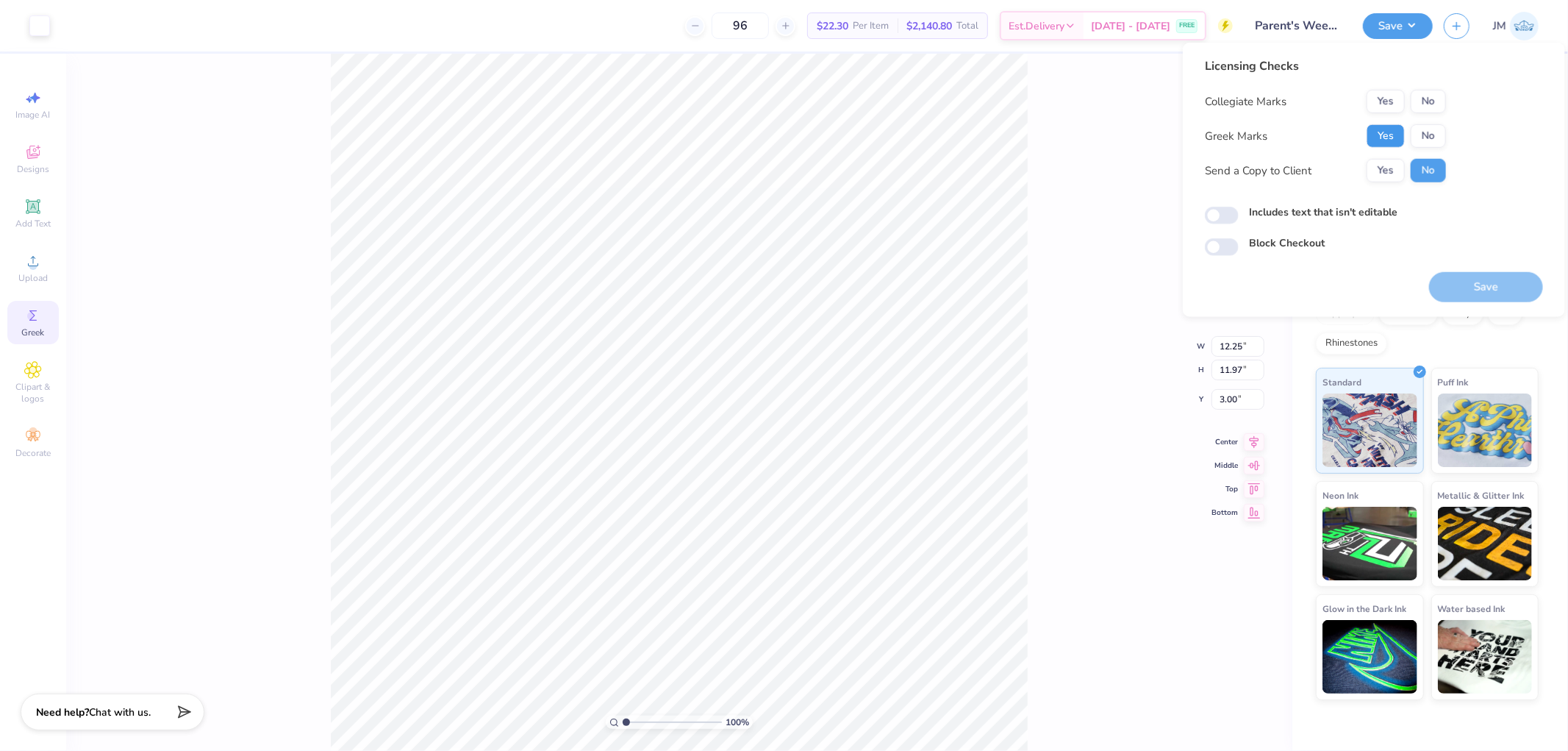
click at [1376, 142] on button "Yes" at bounding box center [1385, 136] width 38 height 24
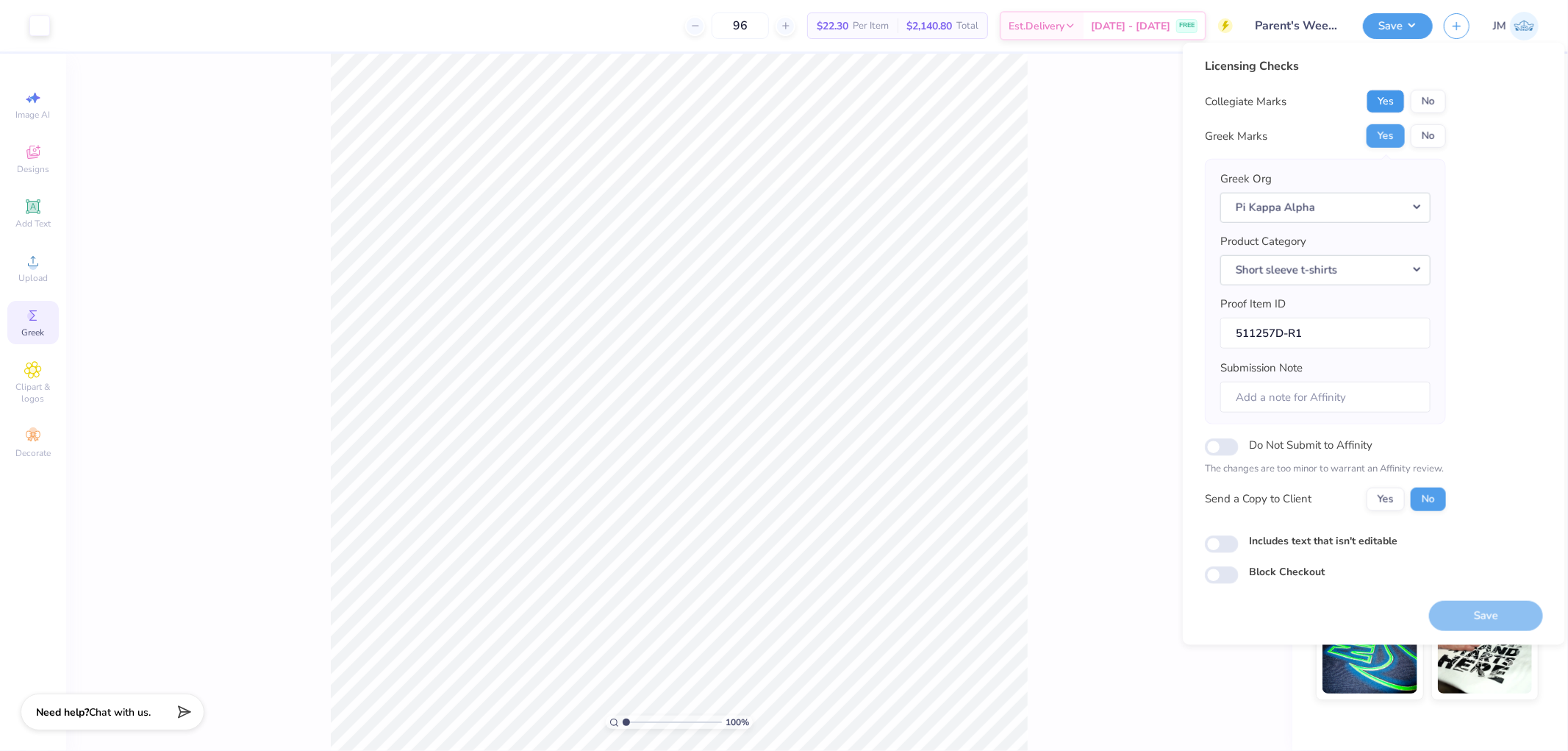
click at [1380, 106] on button "Yes" at bounding box center [1385, 102] width 38 height 24
click at [1458, 611] on button "Save" at bounding box center [1486, 615] width 114 height 30
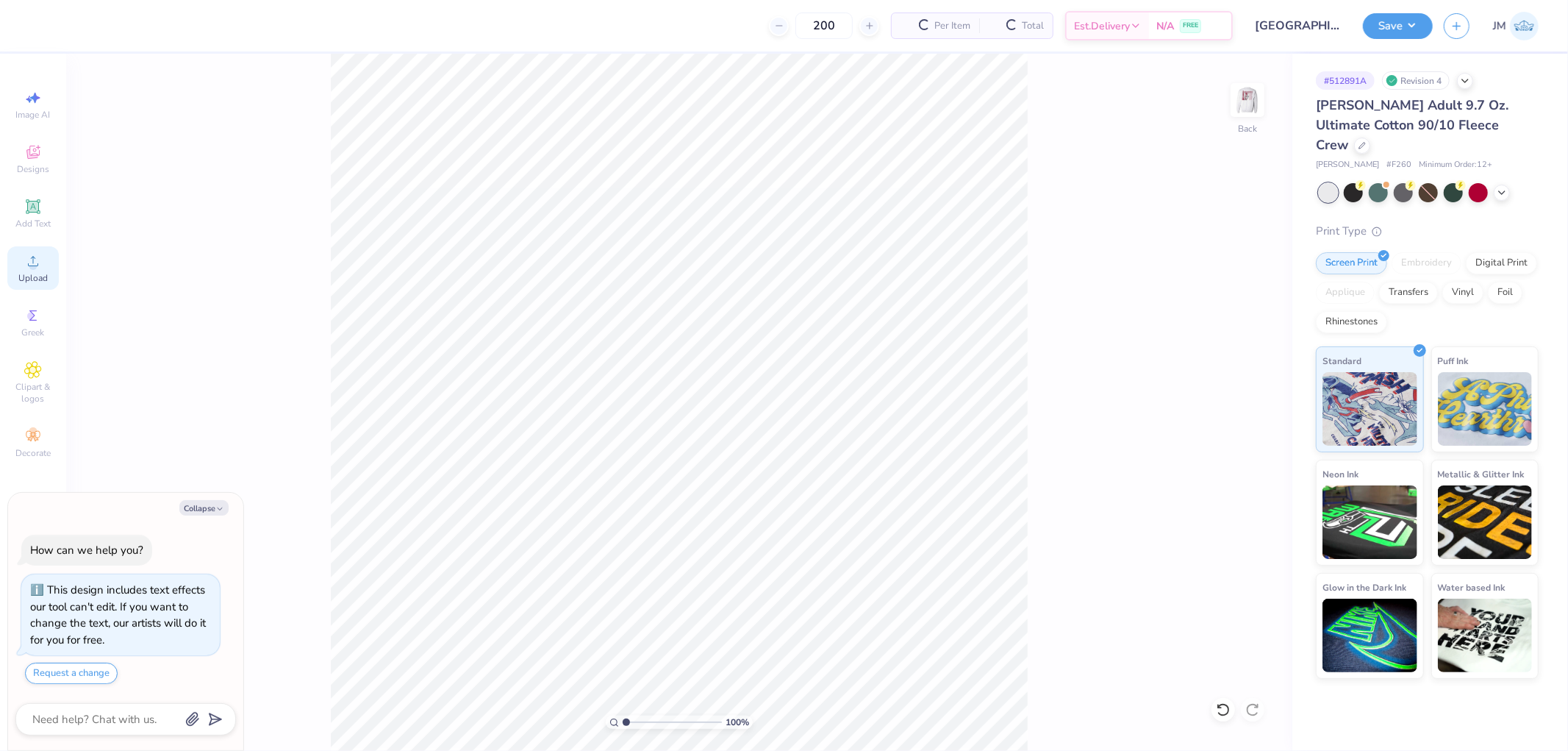
click at [26, 262] on icon at bounding box center [33, 261] width 18 height 18
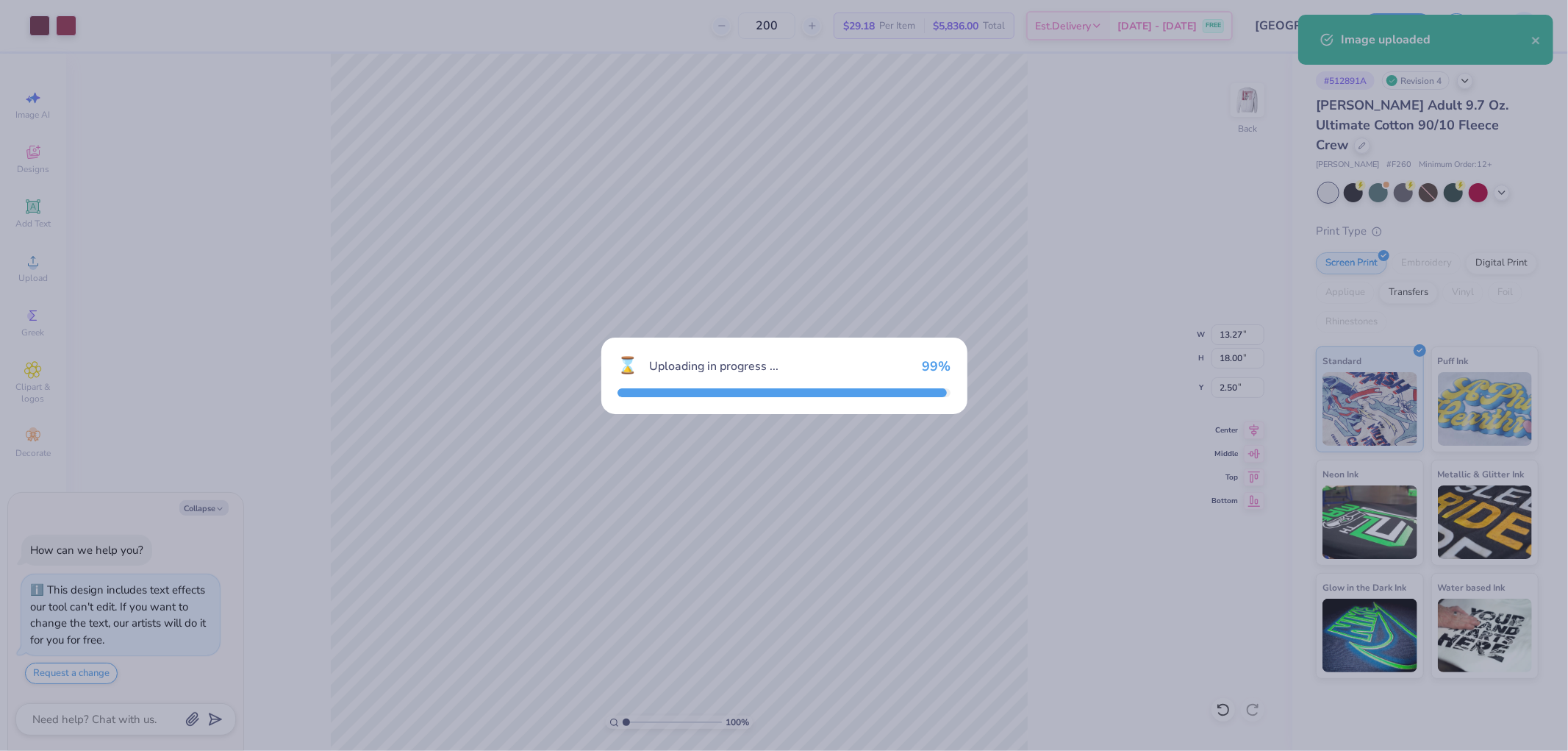
type textarea "x"
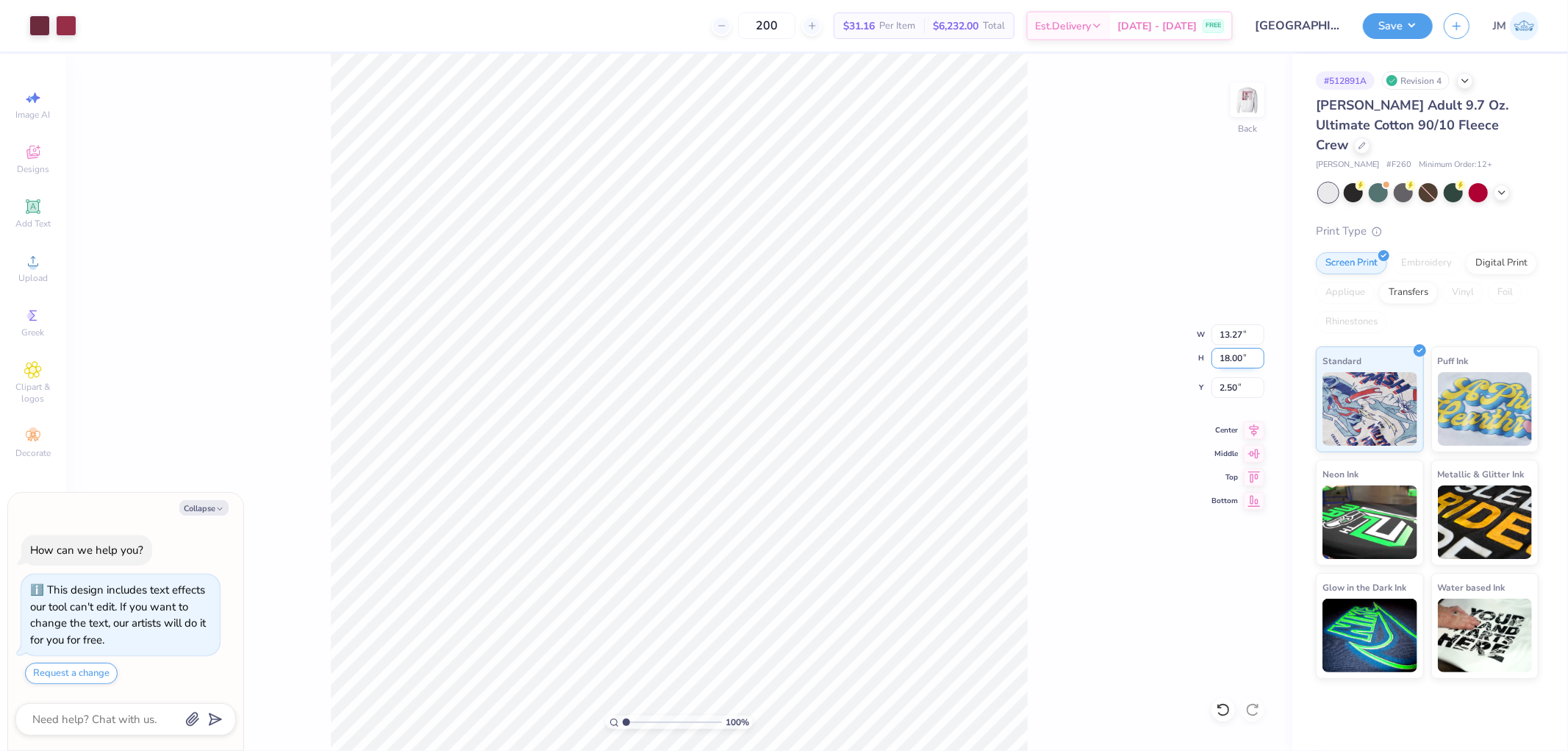
click at [1225, 361] on input "18.00" at bounding box center [1238, 358] width 53 height 20
type input "15"
type textarea "x"
type input "11.06"
type input "15.00"
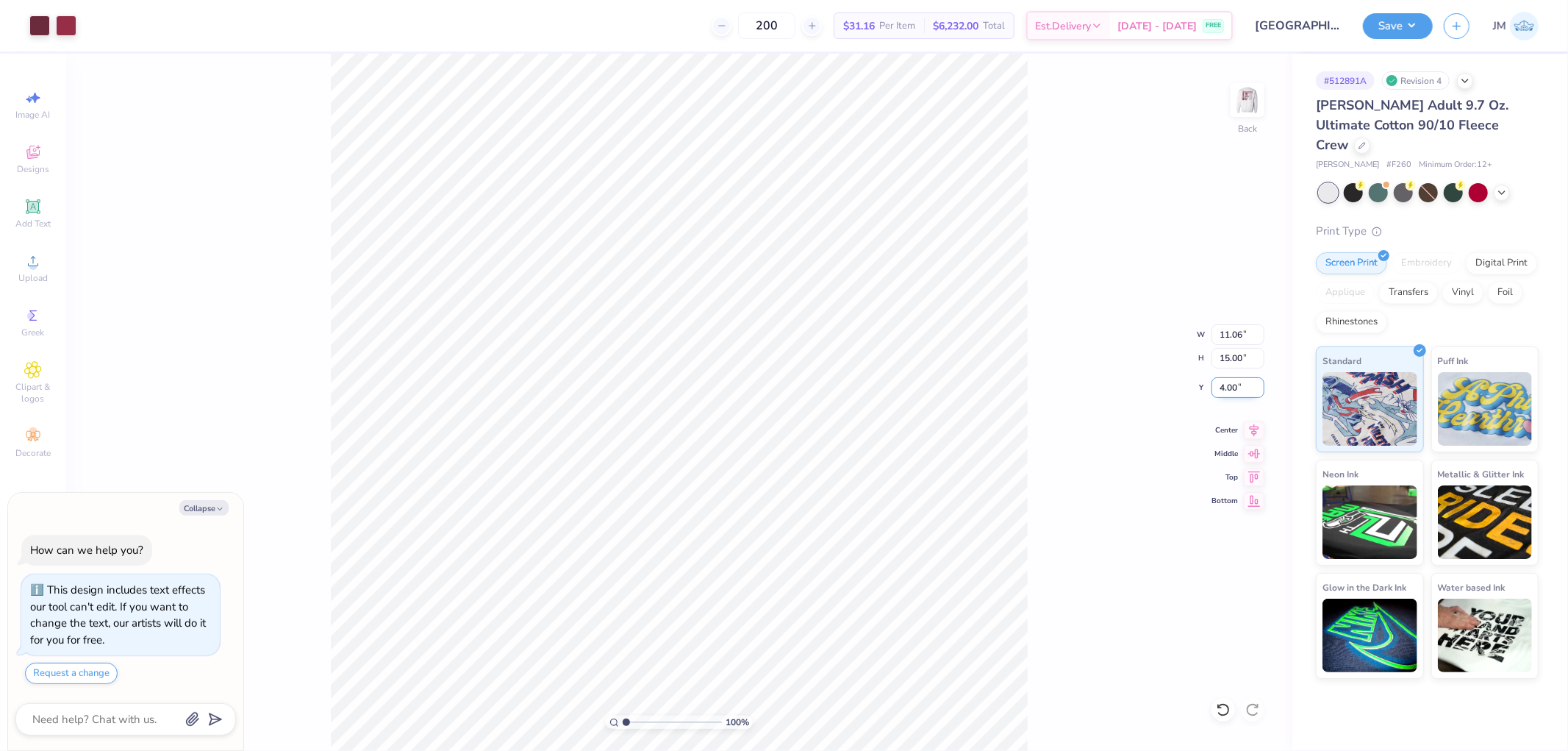
click at [1241, 389] on input "4.00" at bounding box center [1238, 387] width 53 height 20
type input "3"
type textarea "x"
type input "3.00"
click at [1089, 389] on div "100 % Back W 11.06 11.06 " H 15.00 15.00 " Y 3.00 3.00 " Center Middle Top Bott…" at bounding box center [679, 402] width 1226 height 697
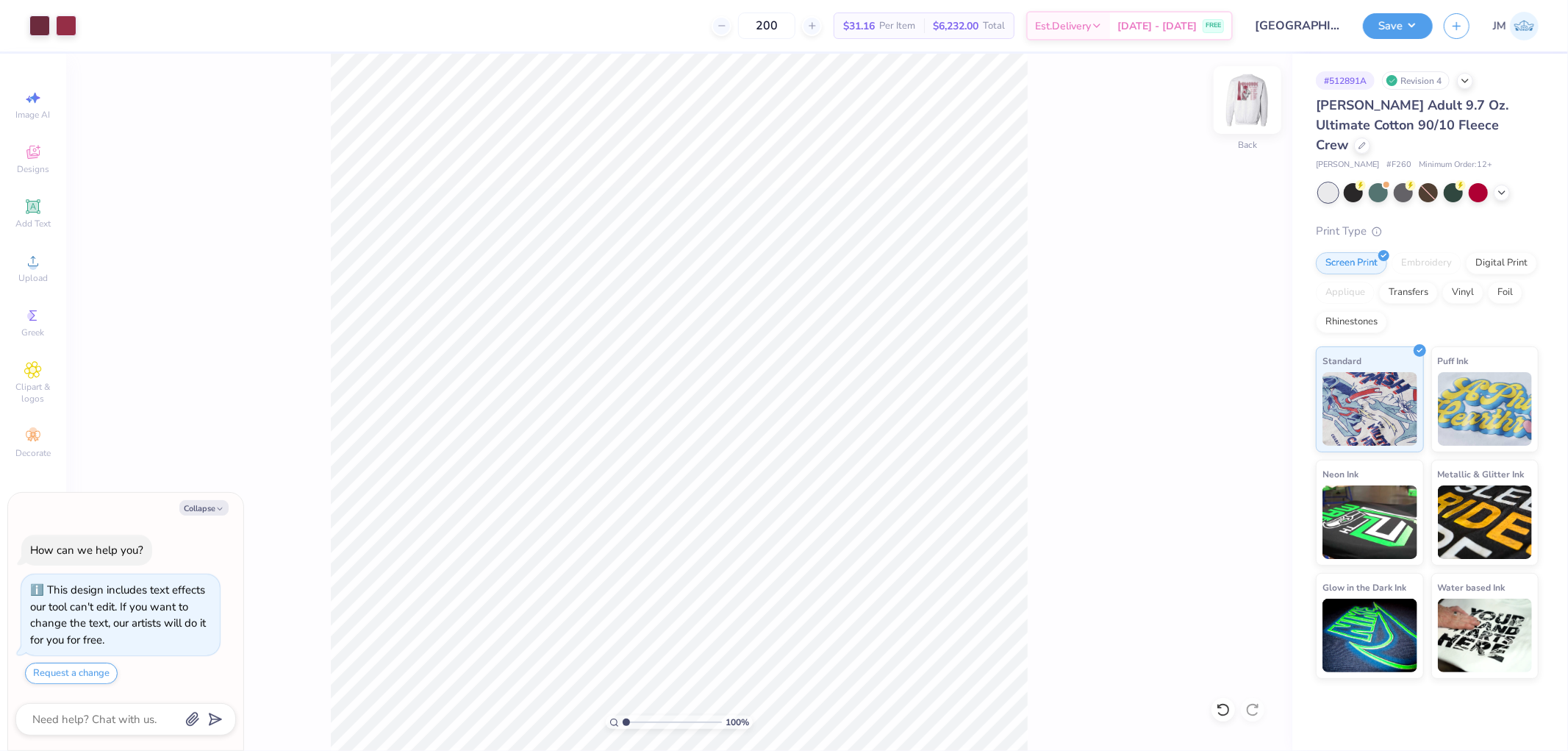
click at [1245, 98] on img at bounding box center [1248, 100] width 59 height 59
click at [682, 395] on li "Download vector" at bounding box center [680, 399] width 115 height 29
click at [32, 270] on circle at bounding box center [33, 266] width 8 height 8
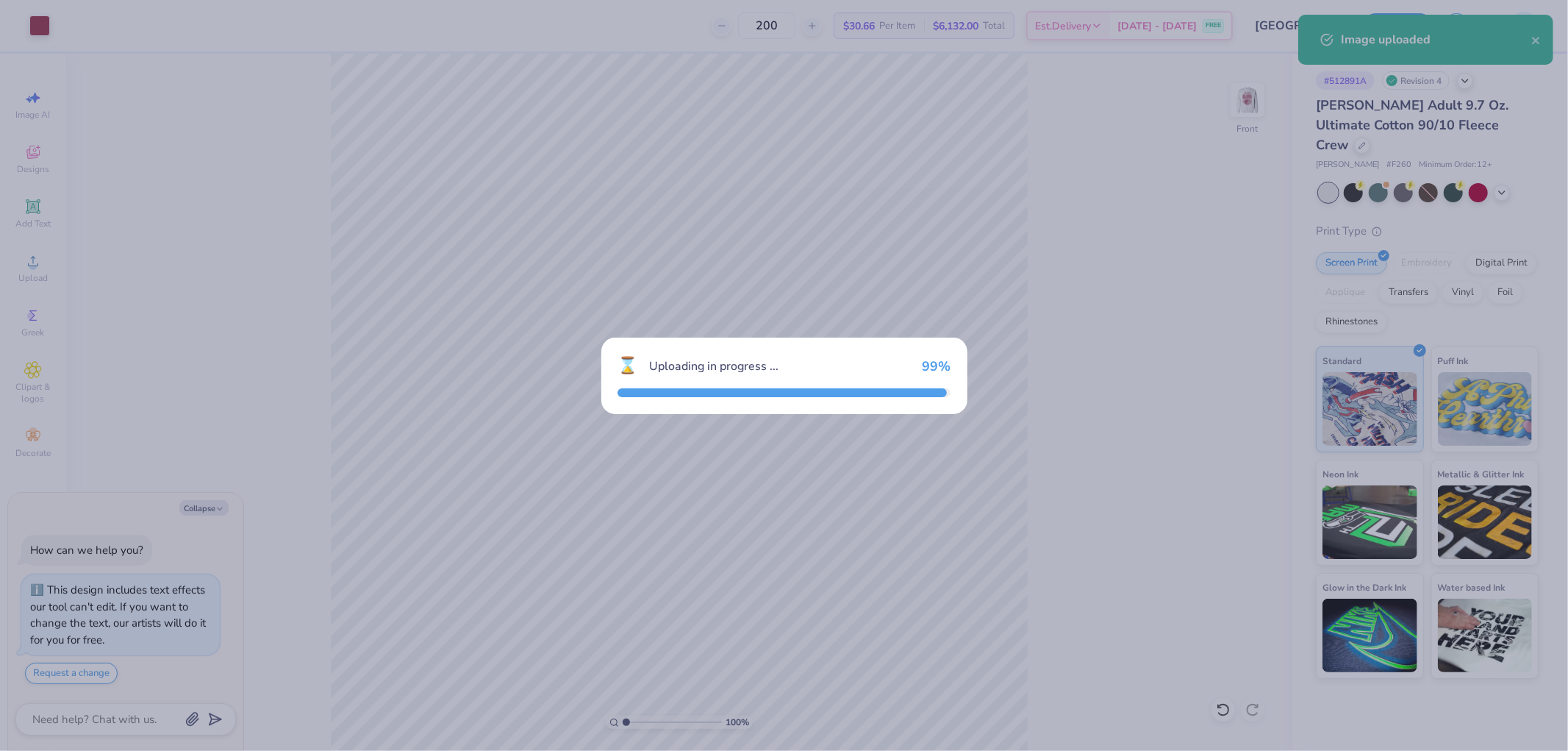
type textarea "x"
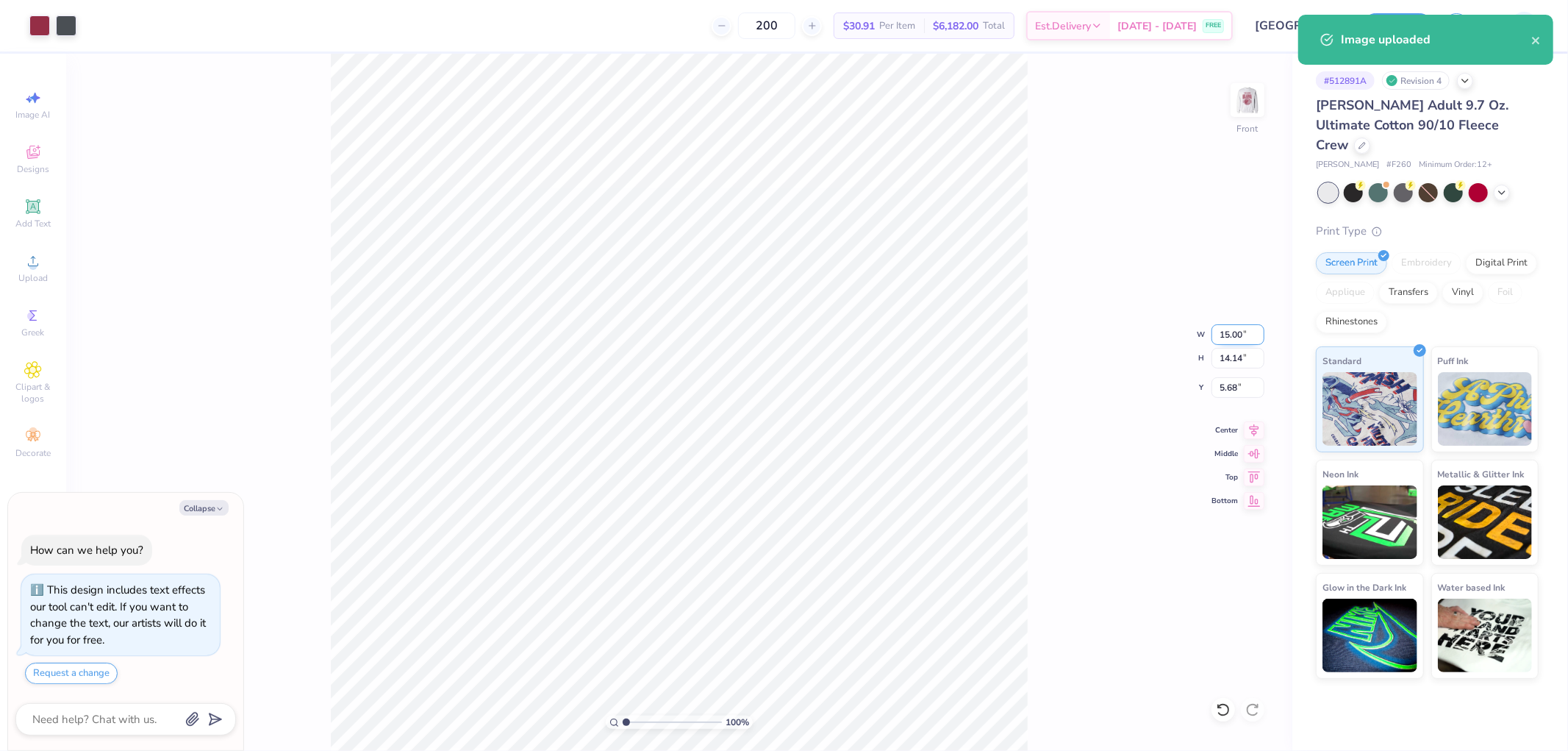
click at [1231, 334] on input "15.00" at bounding box center [1238, 335] width 53 height 20
type input "12.5"
type textarea "x"
type input "12.50"
type input "11.78"
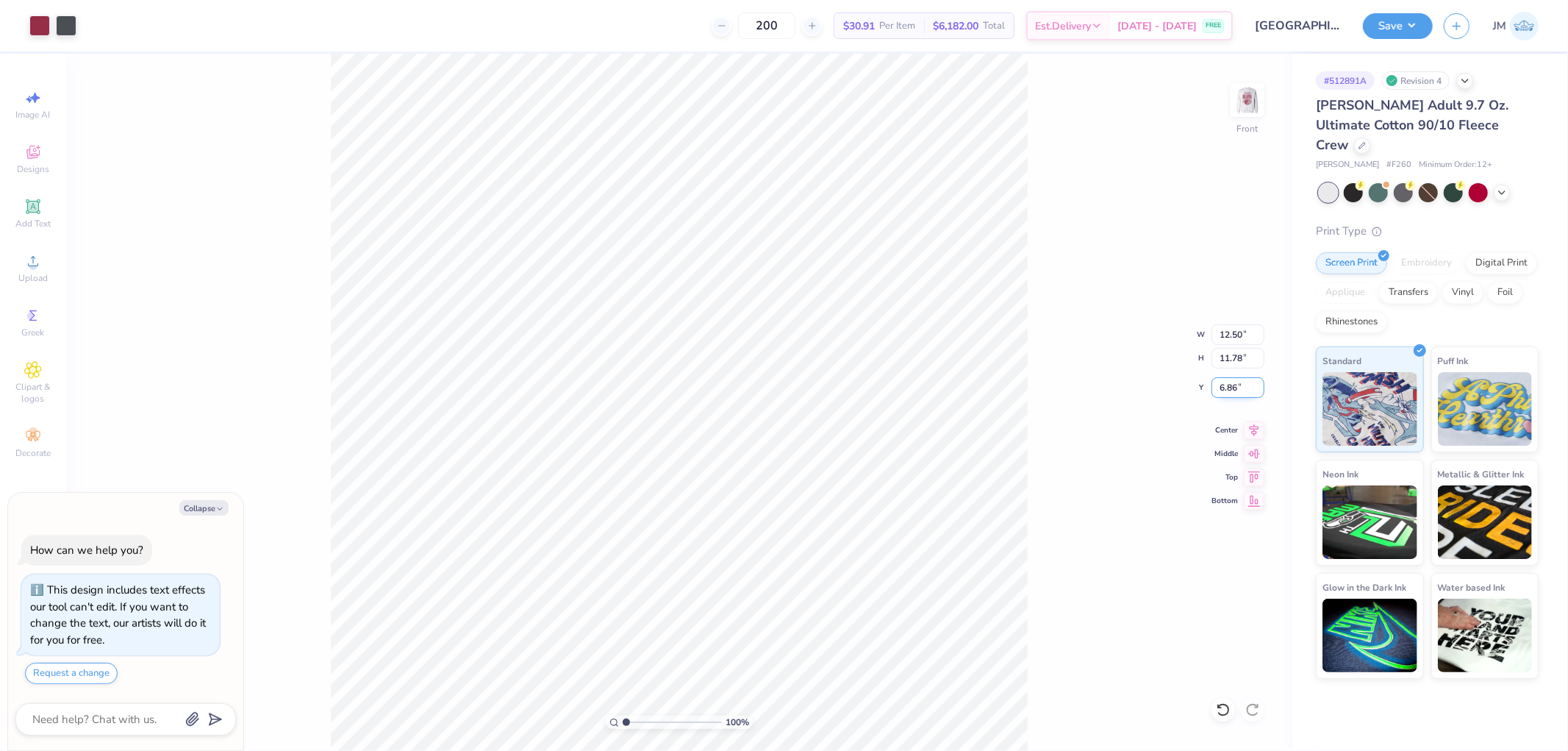
click at [1237, 394] on input "6.86" at bounding box center [1238, 387] width 53 height 20
type input "3"
type textarea "x"
type input "3.00"
type textarea "x"
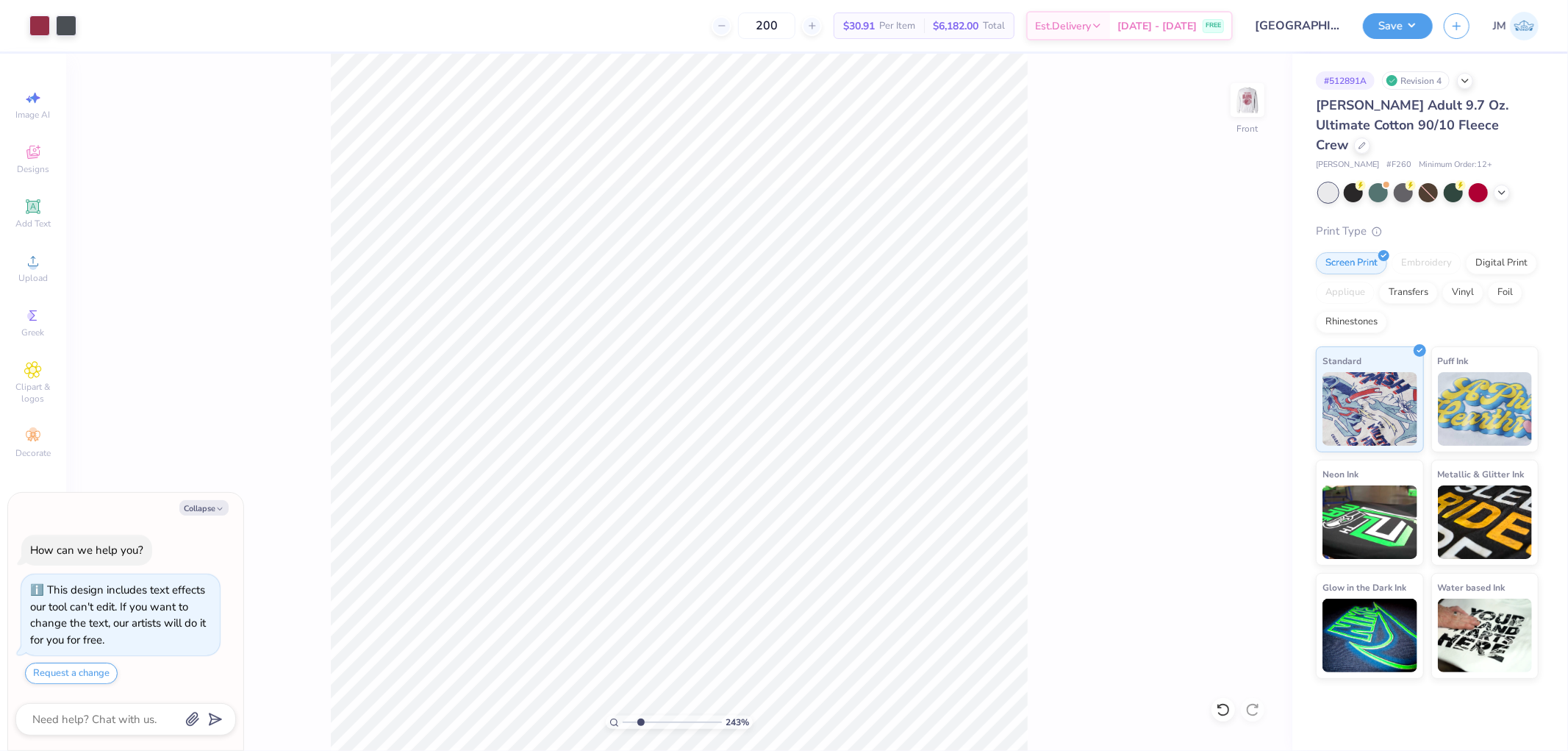
type input "3.79619947927586"
type textarea "x"
type input "2.0982661263529"
type textarea "x"
type input "1.34506796022906"
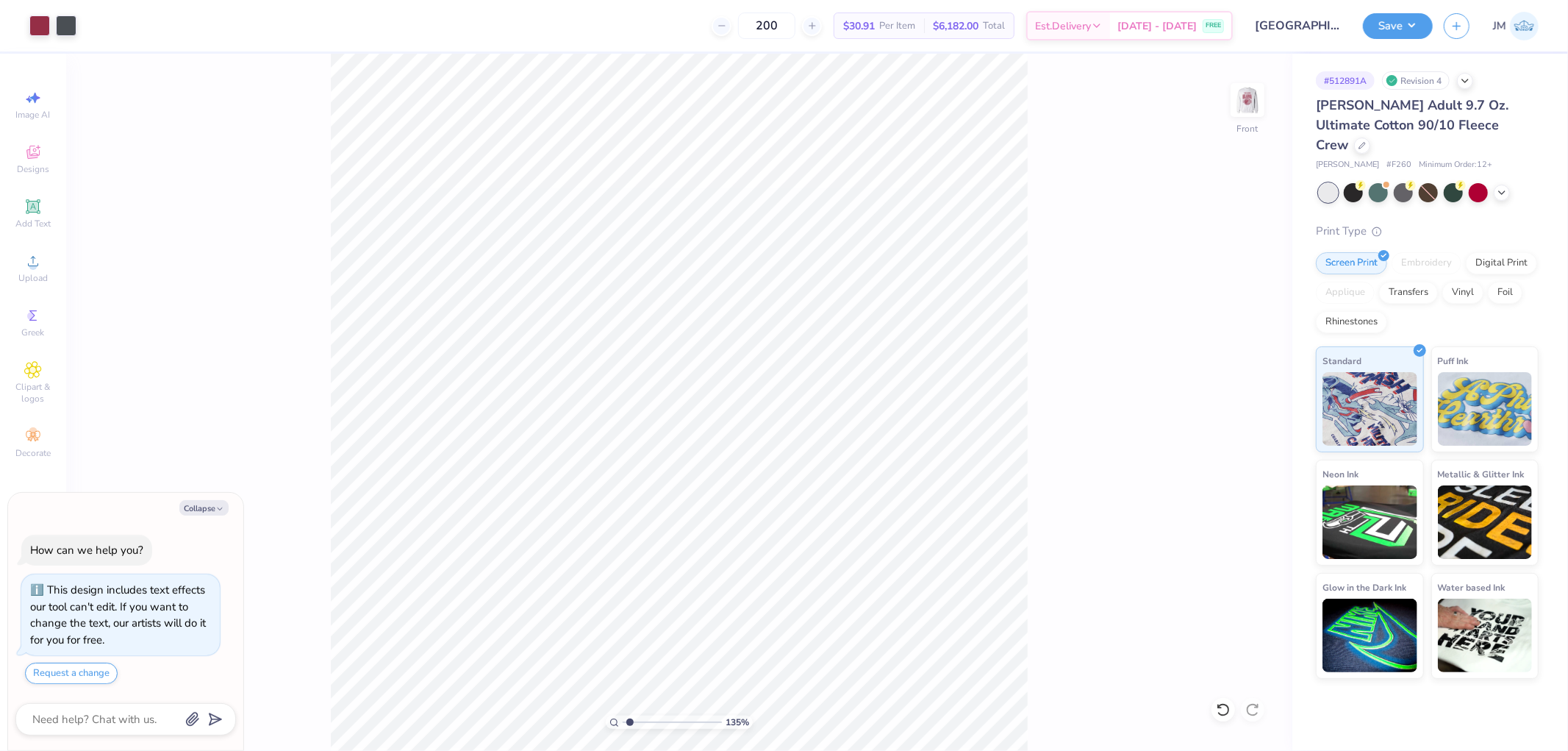
type textarea "x"
type input "1.15977064983947"
type textarea "x"
type input "1.15977064983947"
click at [1259, 430] on icon at bounding box center [1254, 427] width 20 height 18
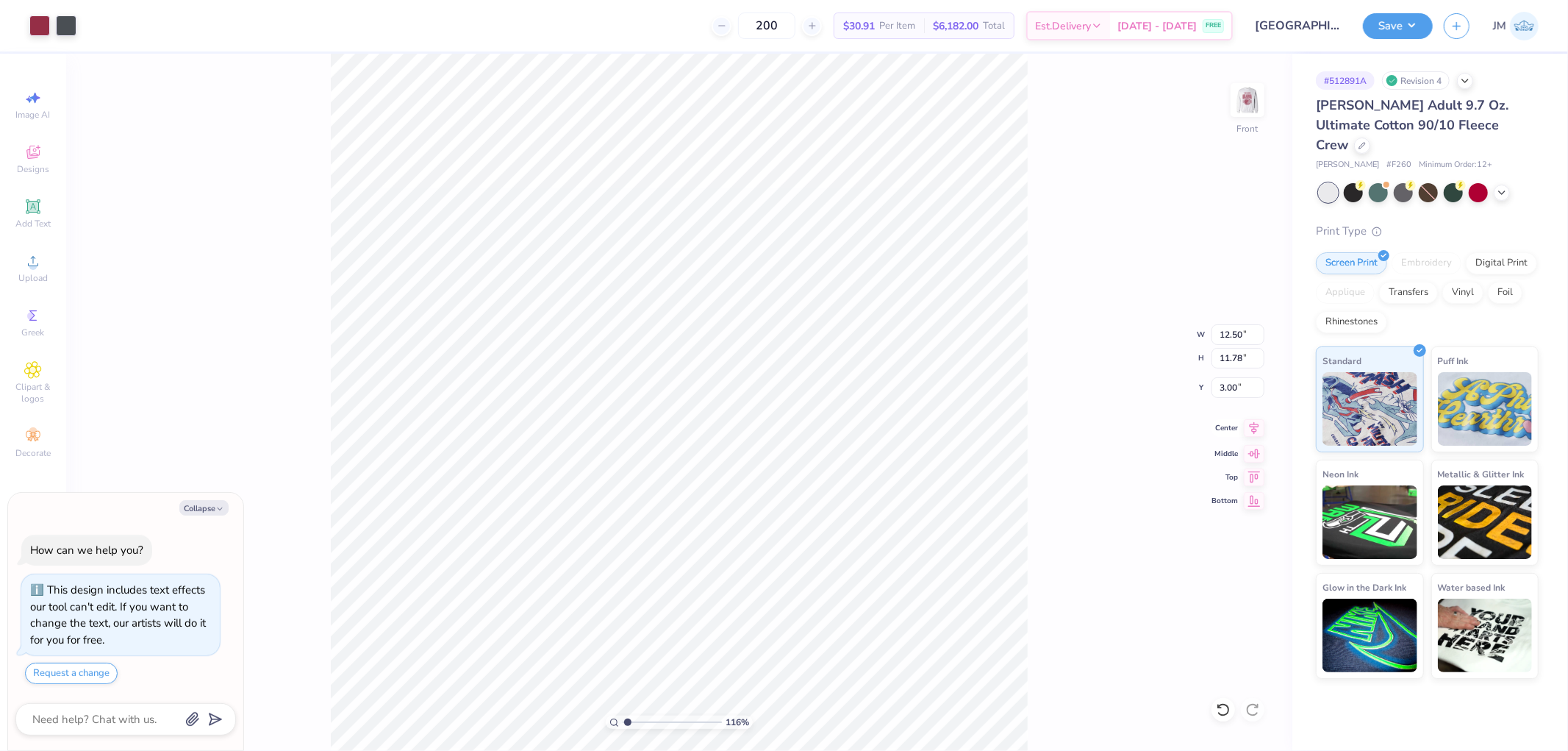
type textarea "x"
type input "1.15977064983947"
type textarea "x"
type input "1.15977064983947"
type textarea "x"
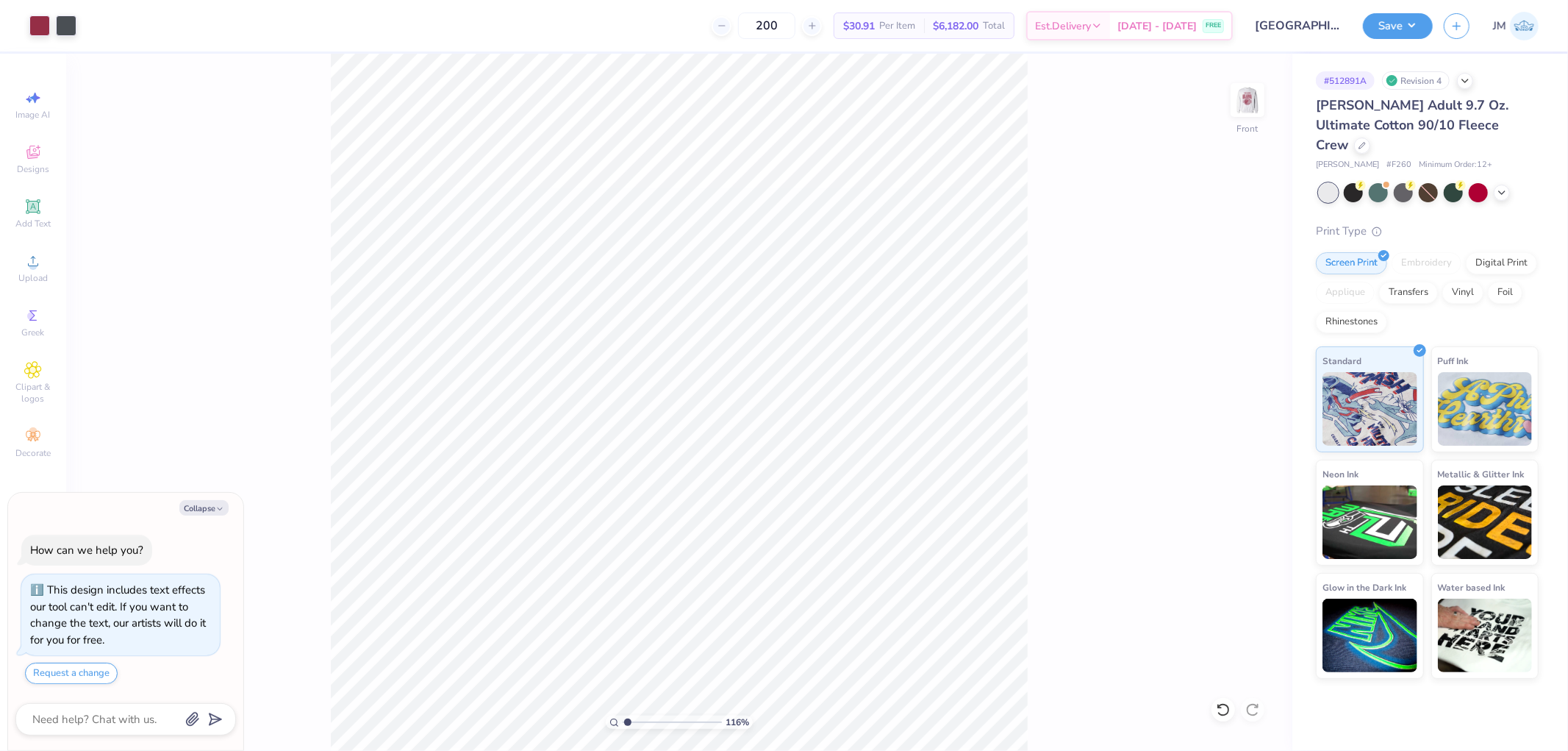
type input "1.15977064983947"
type textarea "x"
type input "4.40272073700001"
type textarea "x"
type input "4.40272073700001"
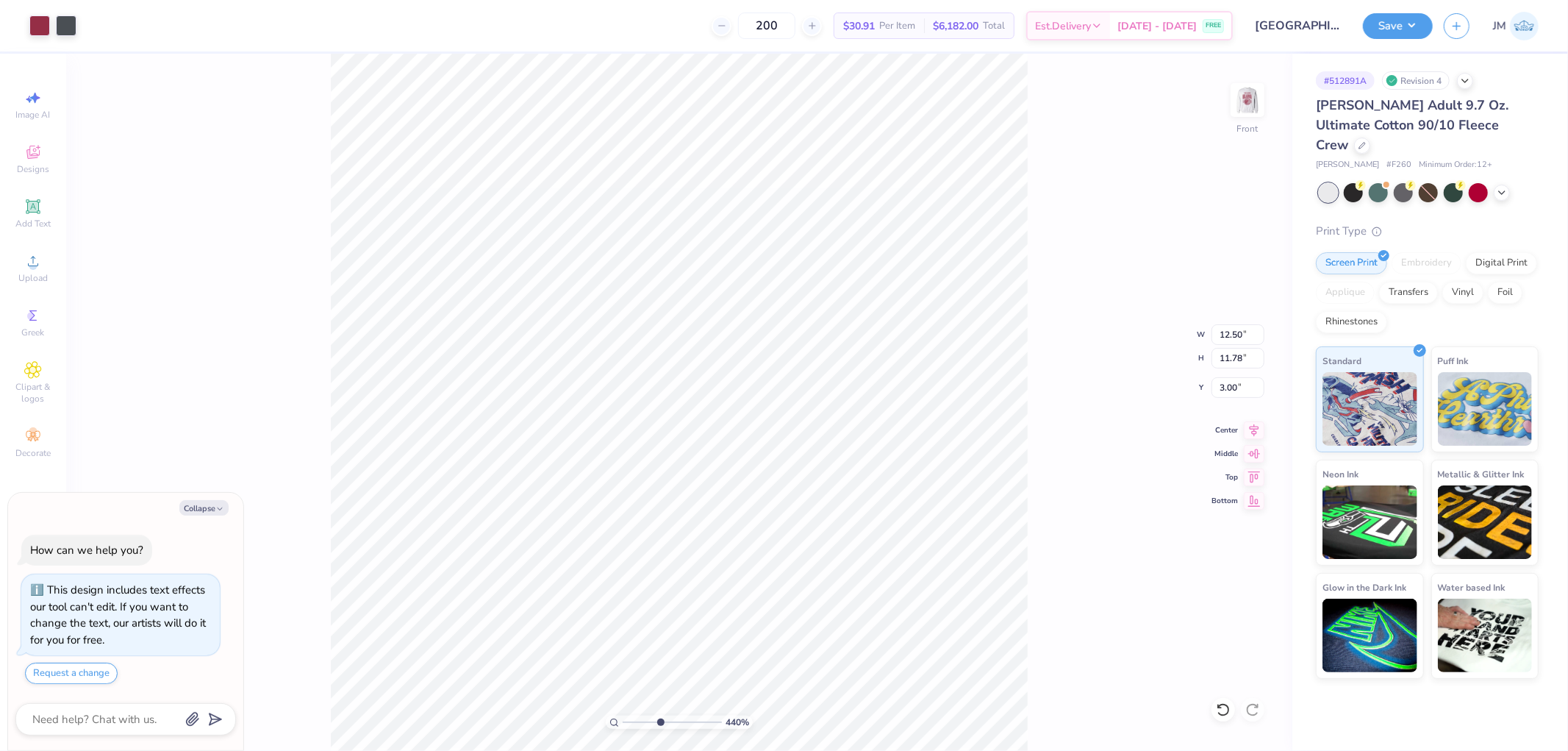
type textarea "x"
type input "4.40272073700001"
type textarea "x"
type input "5.92195860117477"
type textarea "x"
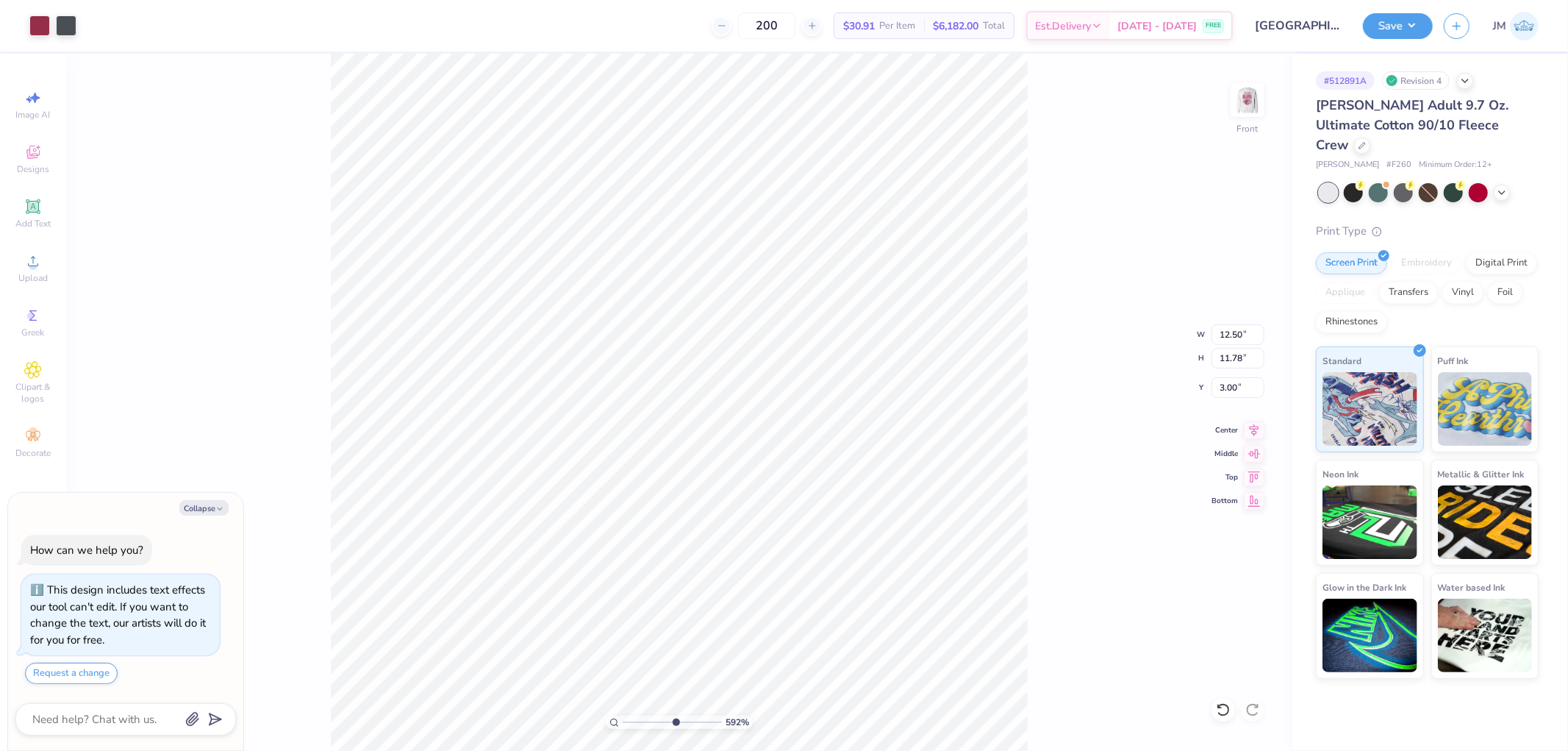
type input "5.92195860117477"
type textarea "x"
type input "5.92195860117477"
type textarea "x"
type input "3.27323287186787"
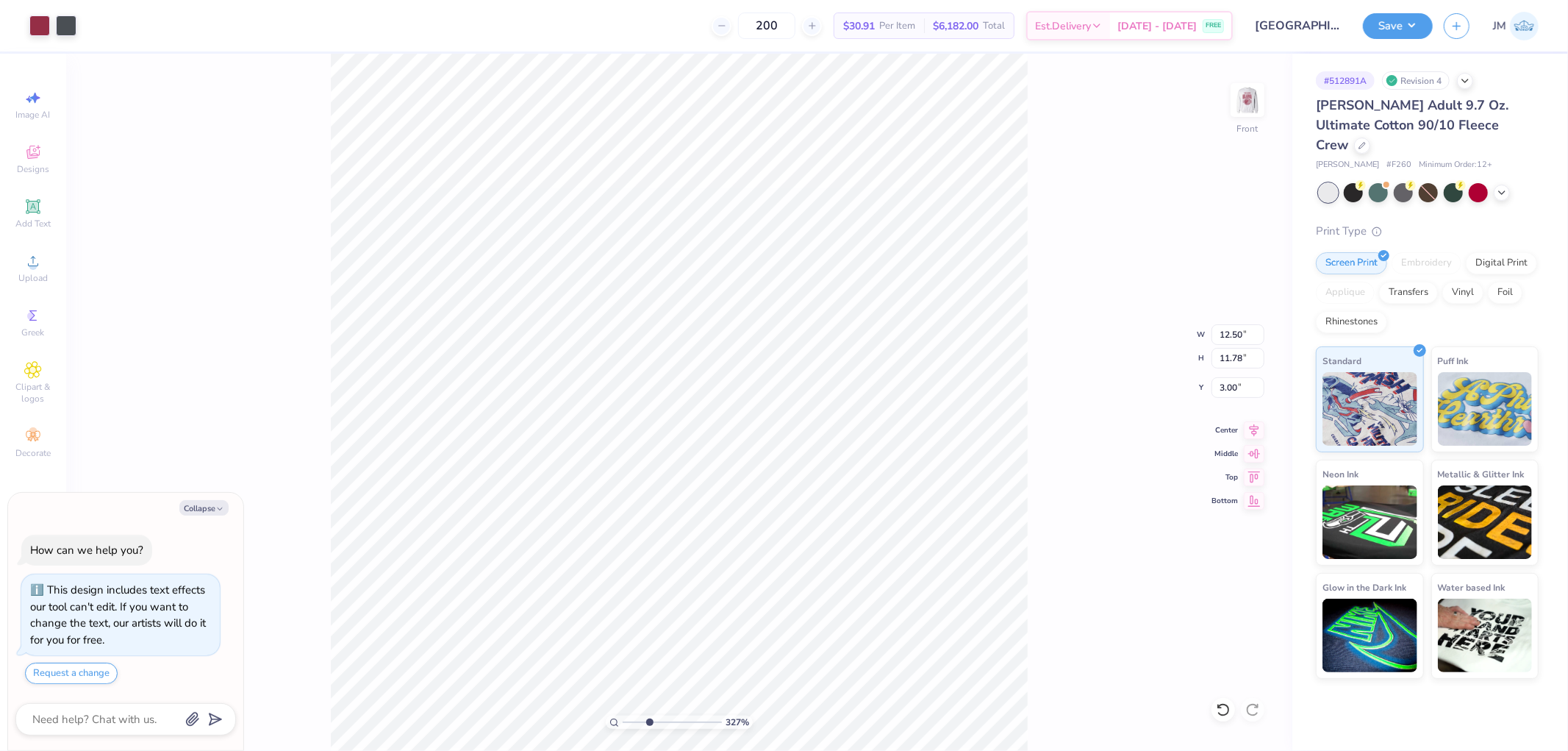
type textarea "x"
type input "1.80920778694572"
type textarea "x"
type input "1.80920778694572"
type textarea "x"
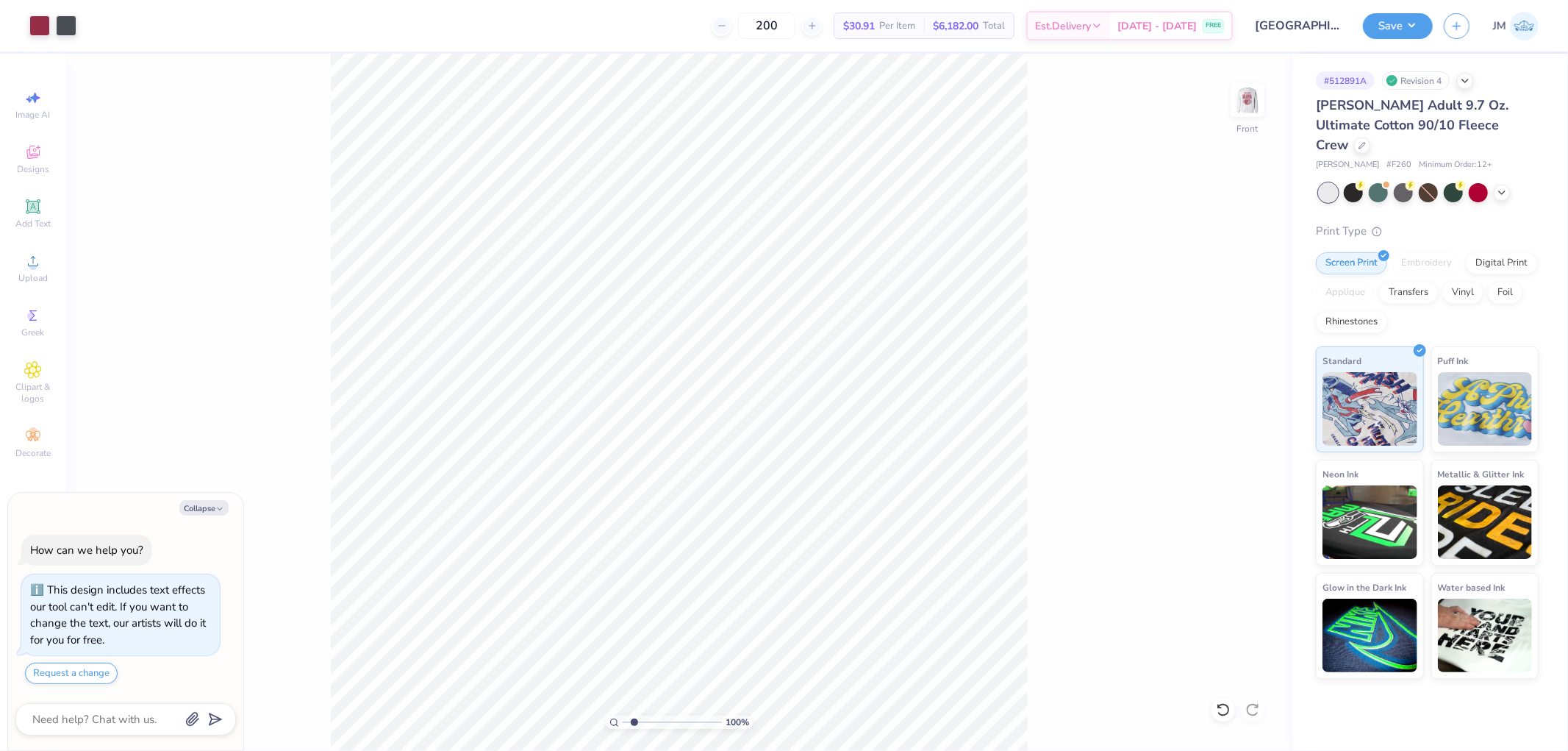
type input "1"
click at [1258, 424] on icon at bounding box center [1254, 427] width 9 height 13
click at [1228, 386] on input "3.00" at bounding box center [1238, 387] width 53 height 20
type textarea "x"
type input "1"
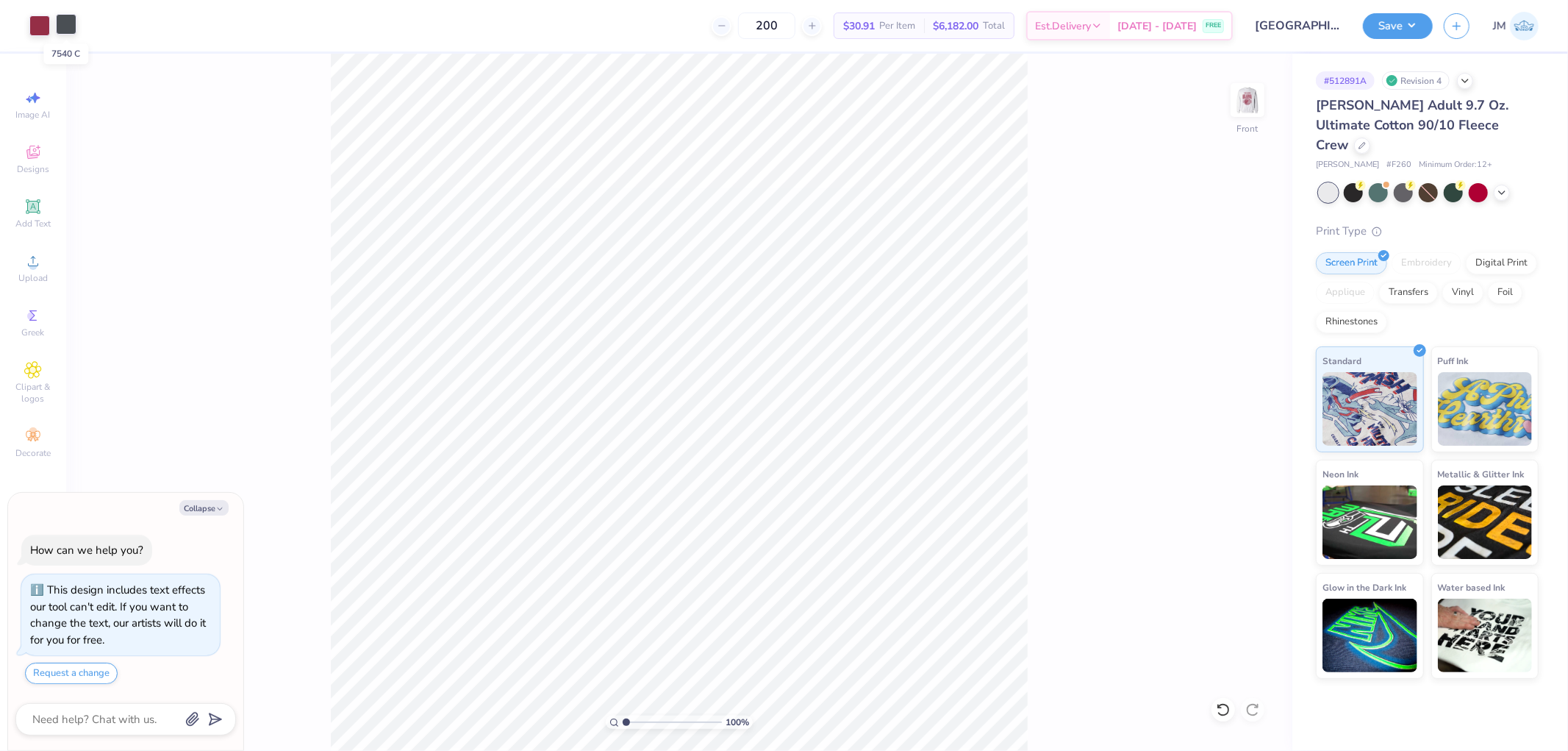
click at [75, 22] on div at bounding box center [66, 24] width 20 height 20
type textarea "x"
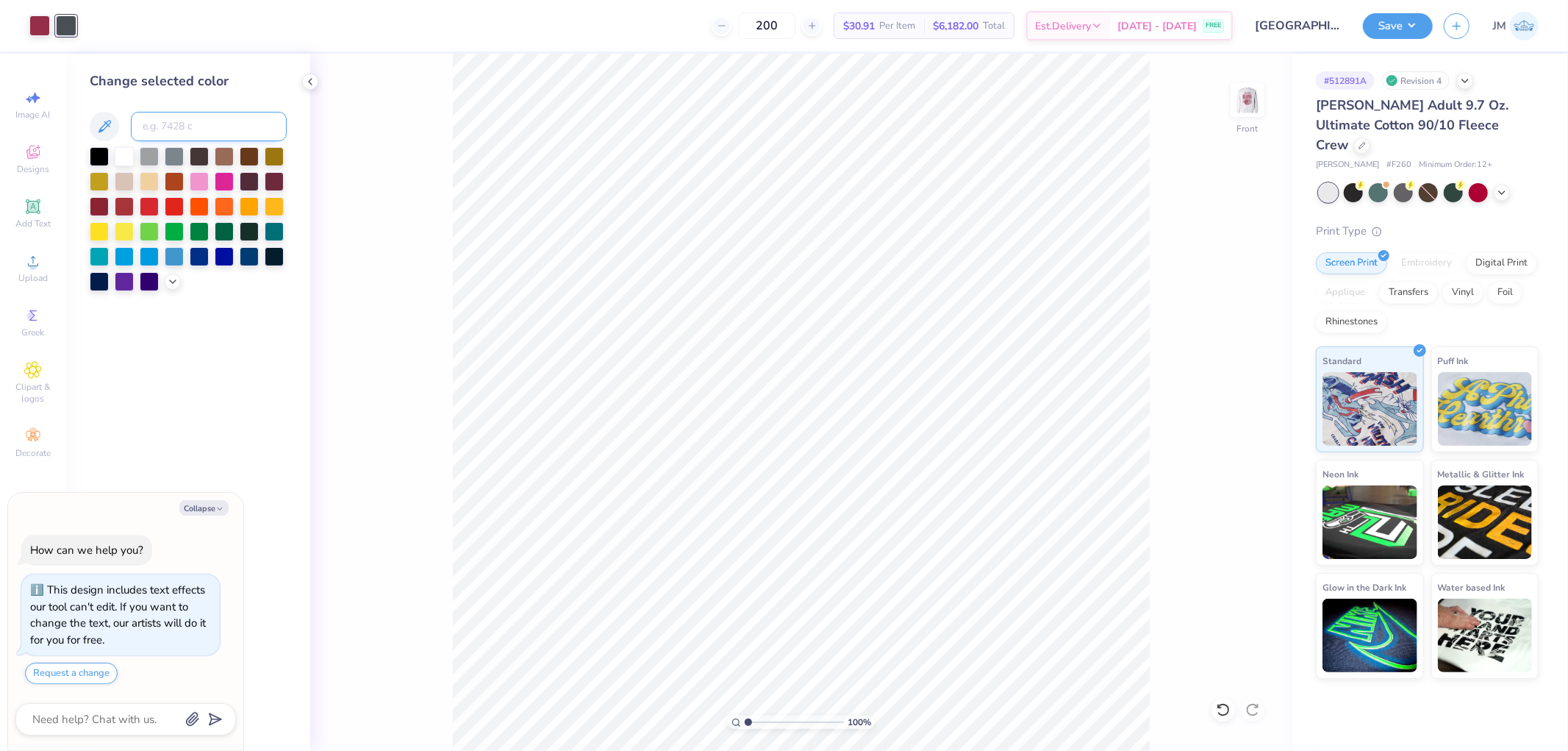
click at [167, 122] on input at bounding box center [209, 126] width 156 height 29
type input "cool gray 11"
click at [307, 76] on icon at bounding box center [310, 82] width 12 height 12
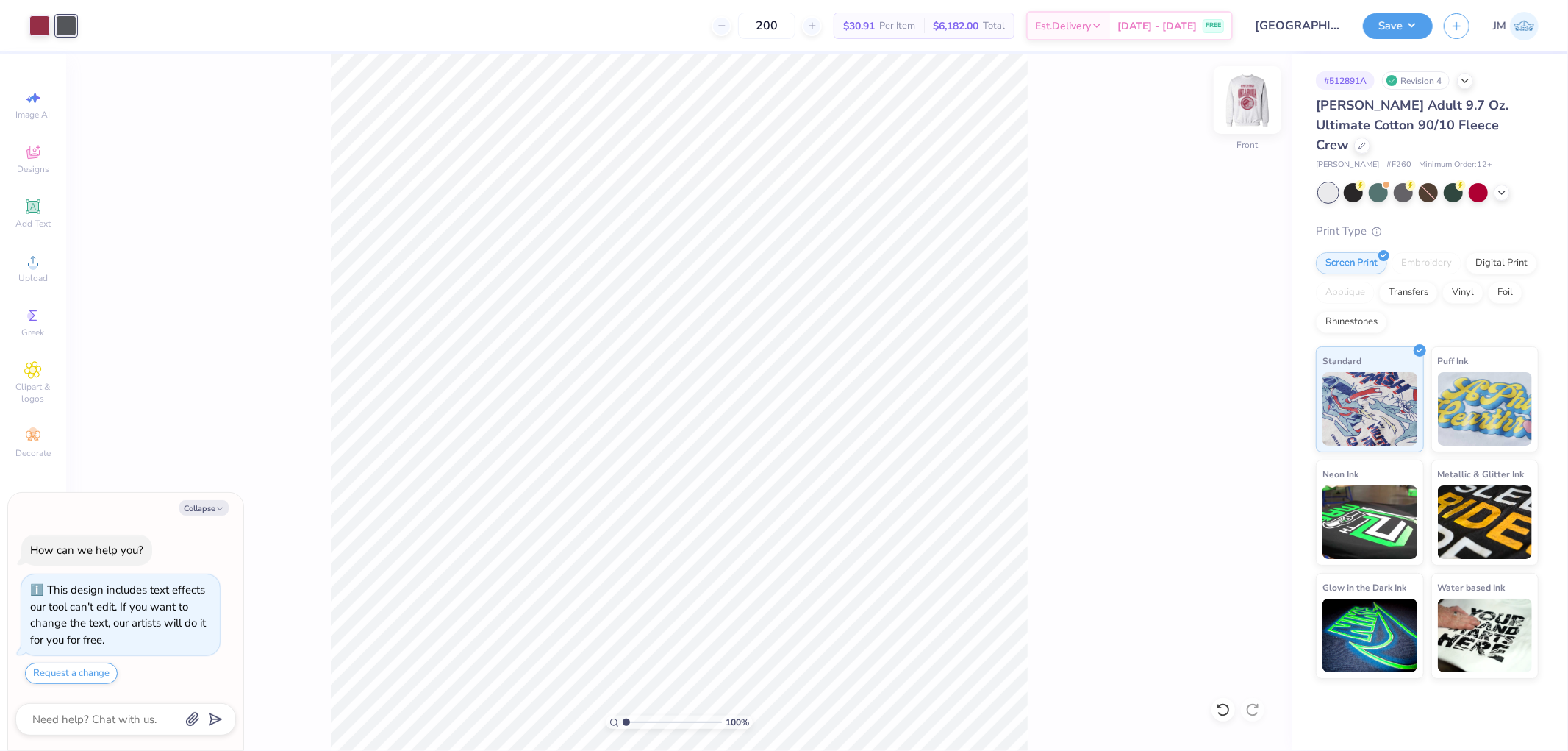
click at [1250, 110] on img at bounding box center [1248, 100] width 59 height 59
drag, startPoint x: 1419, startPoint y: 19, endPoint x: 1419, endPoint y: 32, distance: 13.0
click at [1419, 19] on button "Save" at bounding box center [1397, 24] width 70 height 26
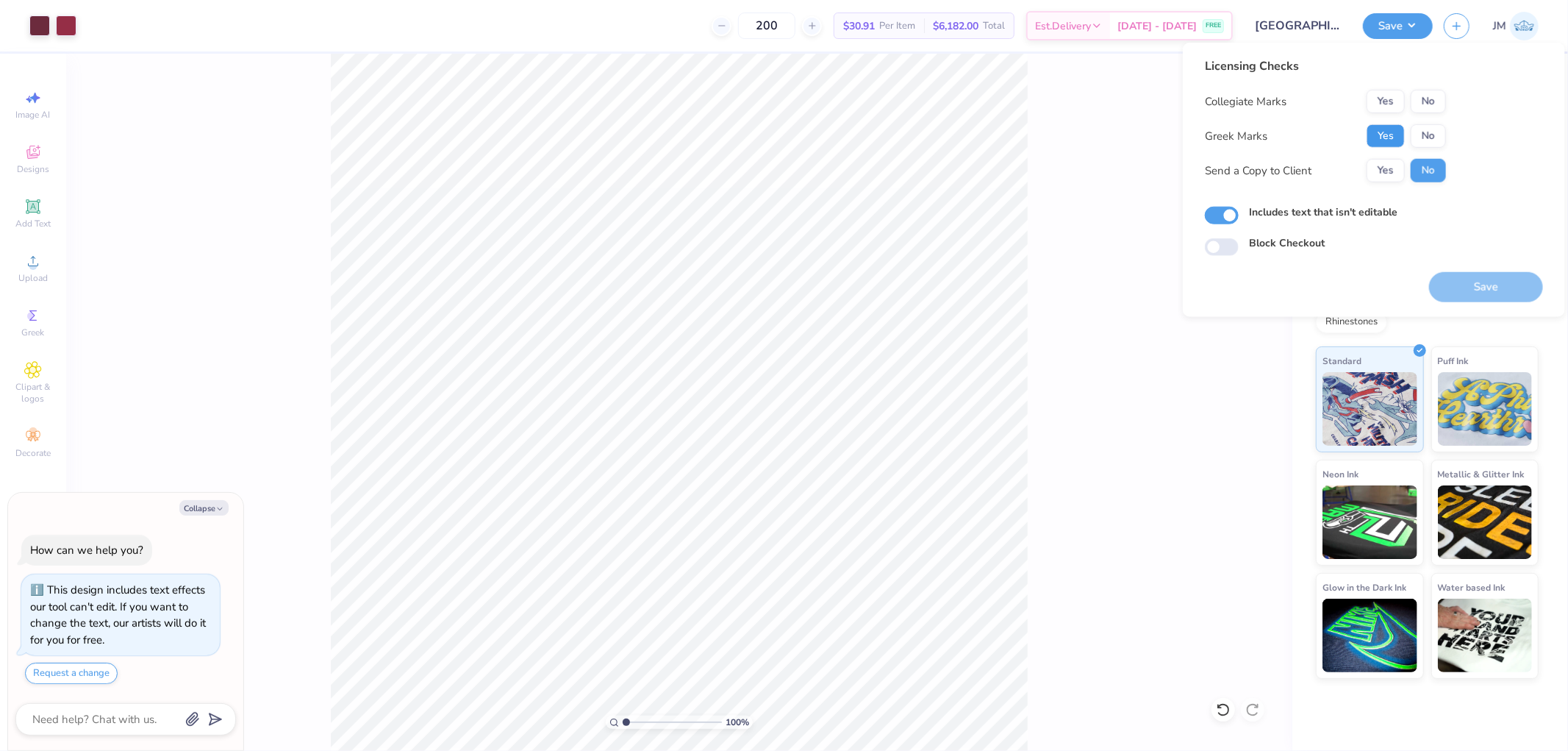
click at [1399, 129] on button "Yes" at bounding box center [1385, 136] width 38 height 24
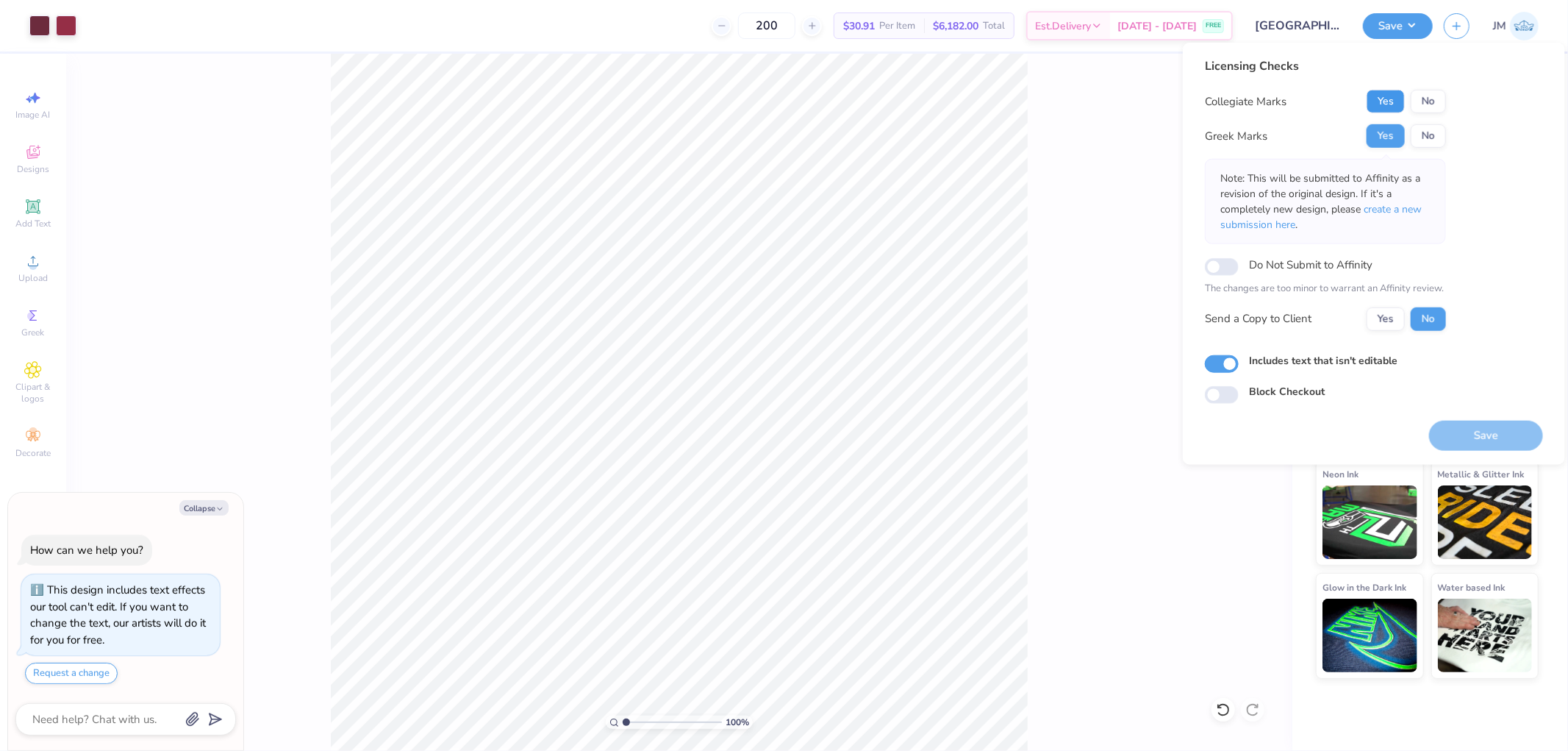
click at [1398, 103] on button "Yes" at bounding box center [1385, 102] width 38 height 24
click at [1461, 430] on button "Save" at bounding box center [1486, 435] width 114 height 30
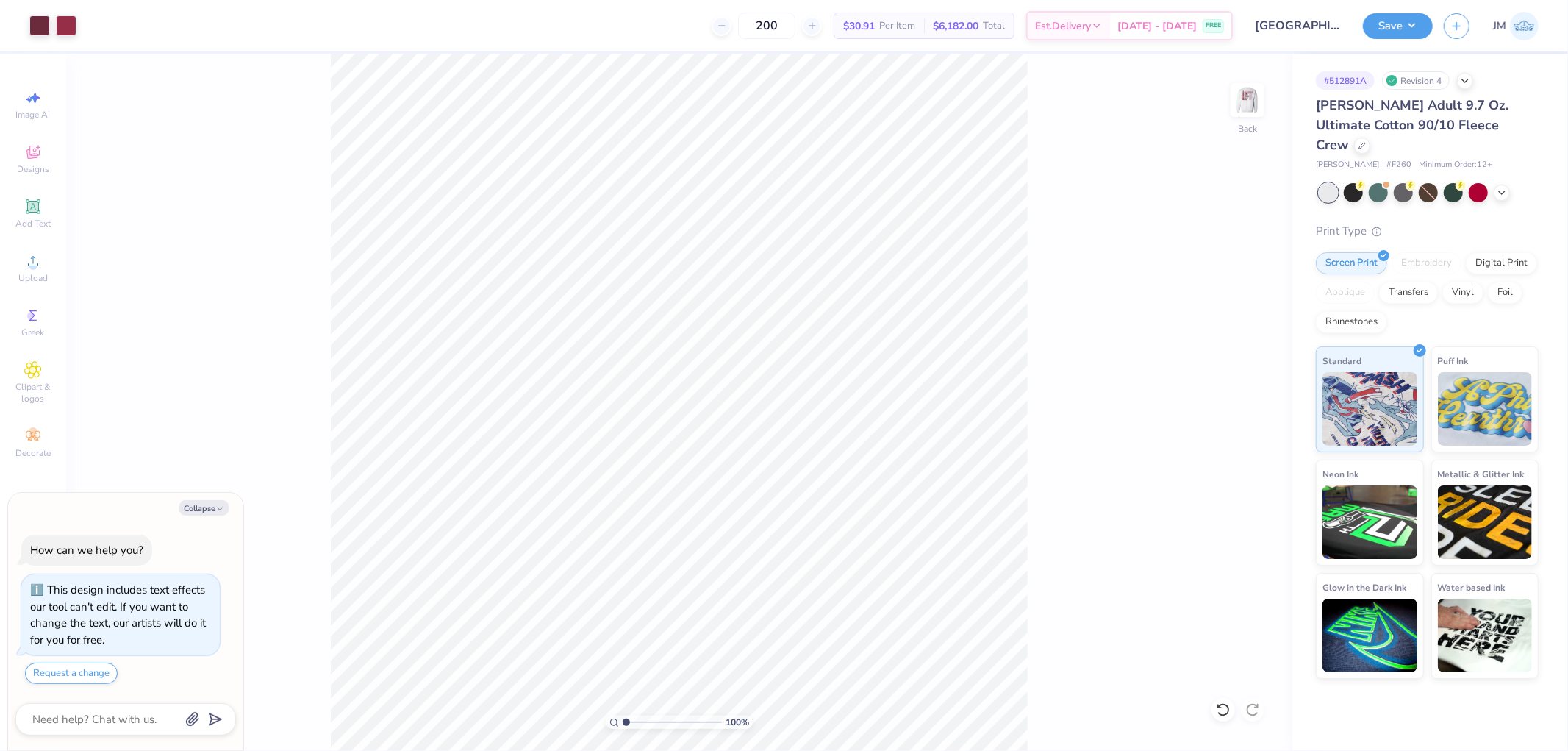
type textarea "x"
